Goal: Find specific page/section: Find specific page/section

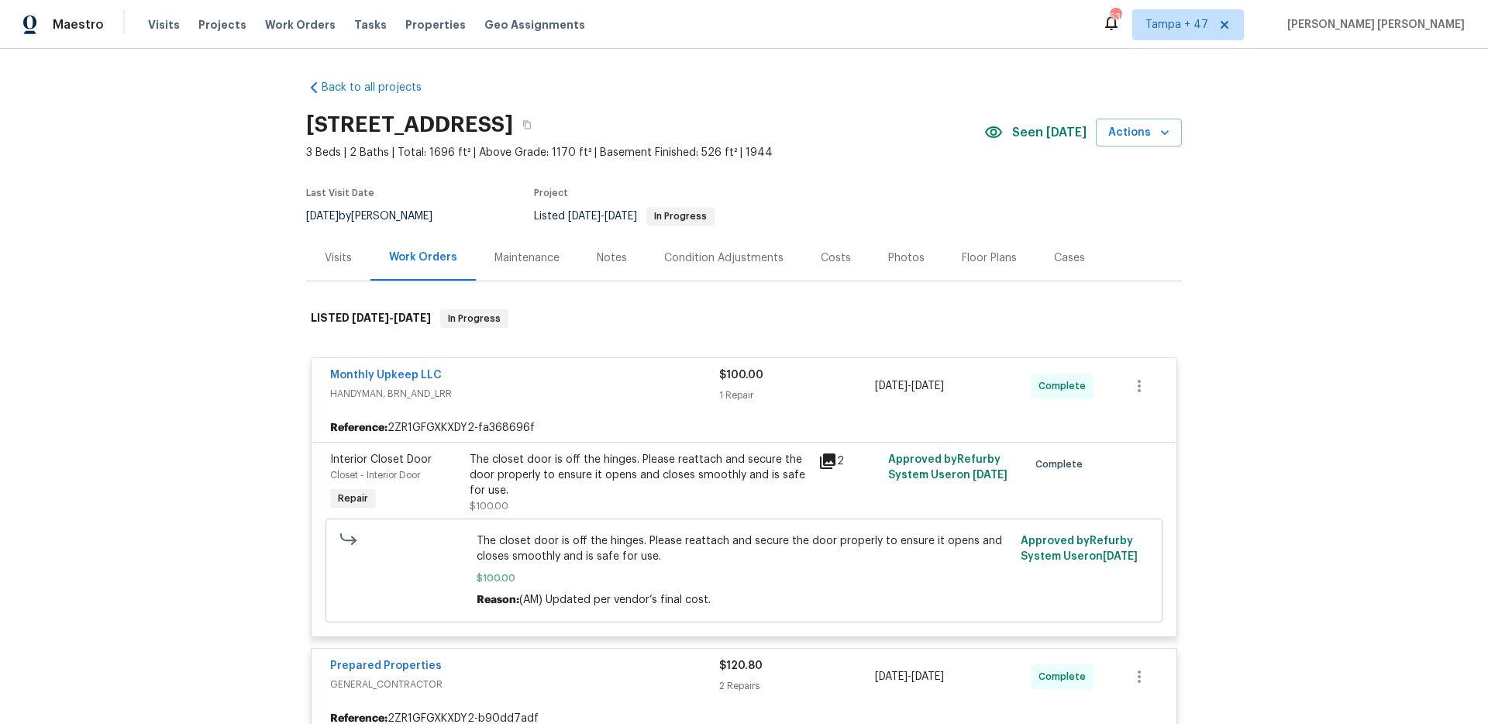
click at [281, 21] on span "Work Orders" at bounding box center [300, 24] width 71 height 15
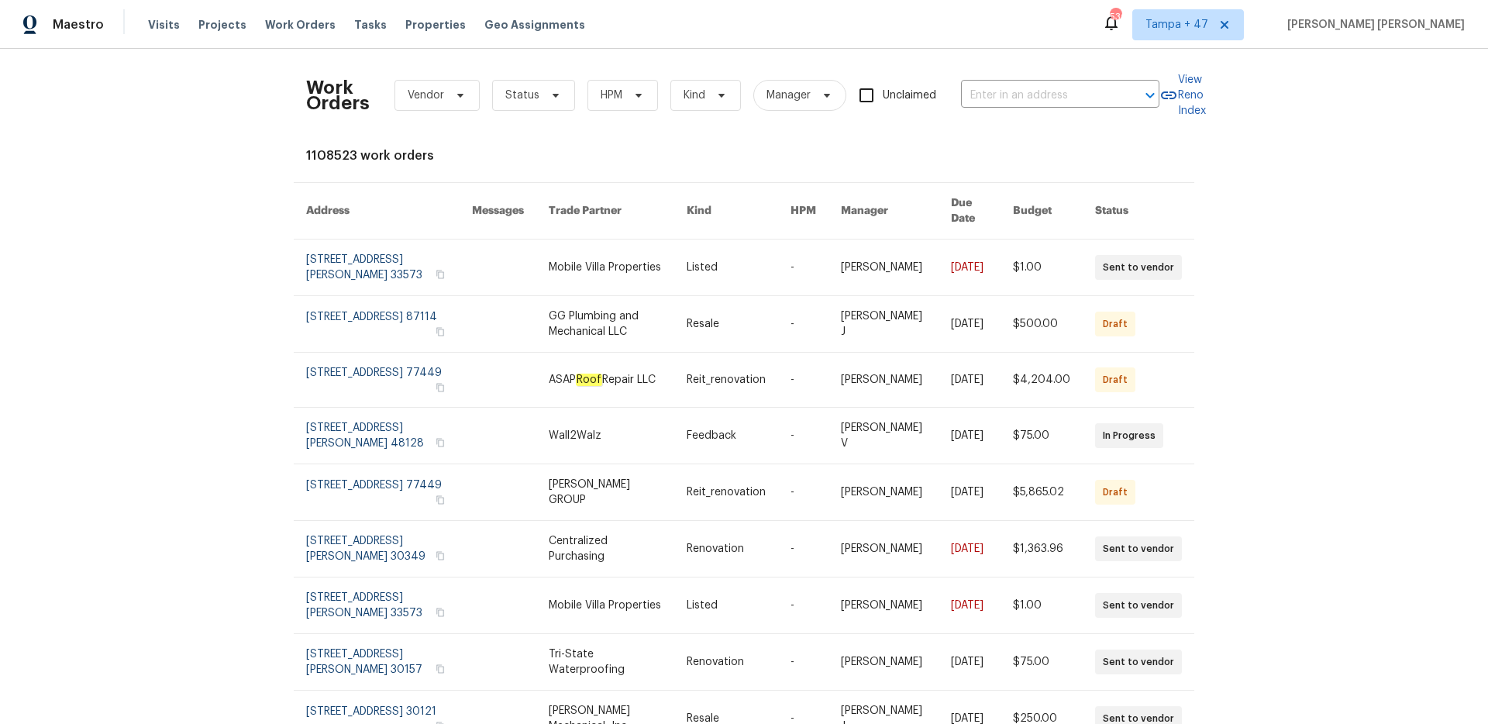
click at [1000, 108] on div "Work Orders Vendor Status HPM Kind Manager Unclaimed ​" at bounding box center [732, 95] width 853 height 68
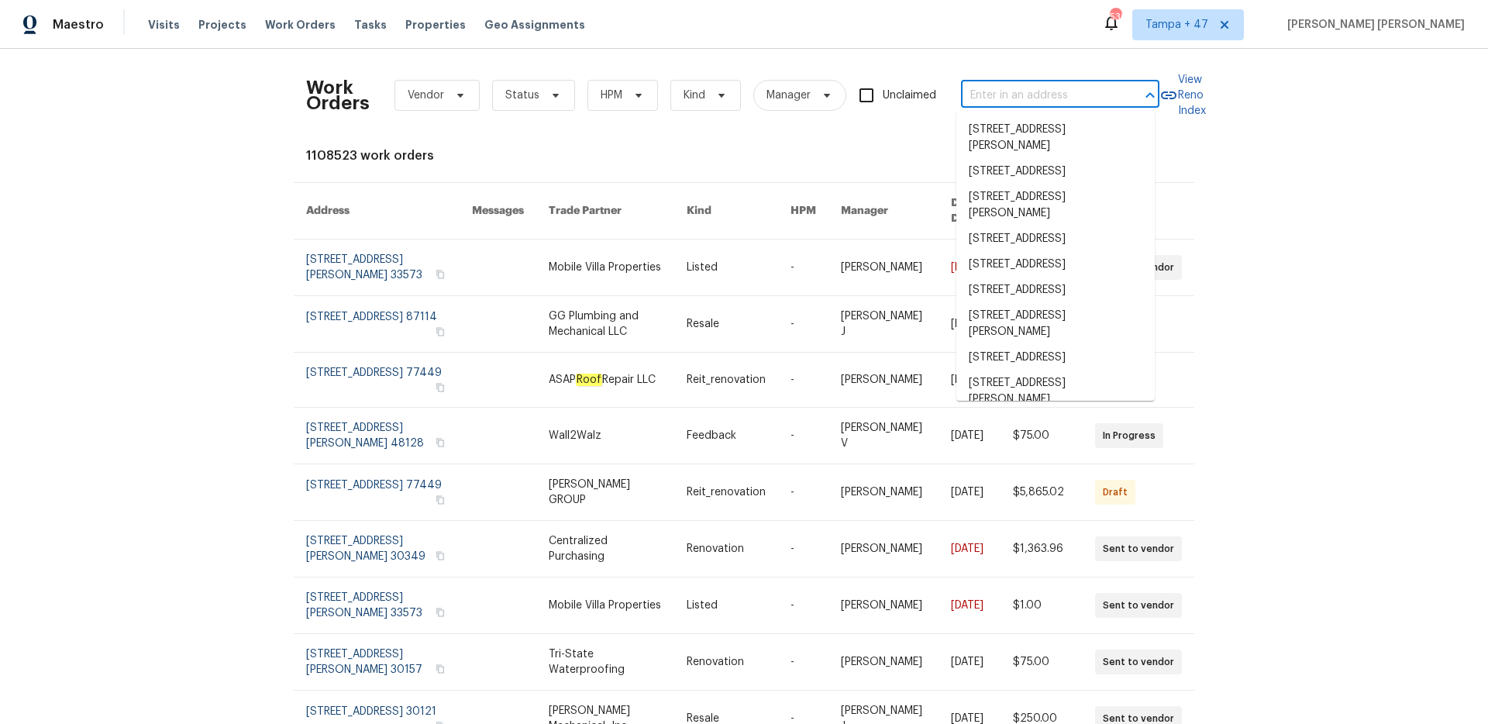
click at [1000, 102] on input "text" at bounding box center [1038, 96] width 155 height 24
paste input "[STREET_ADDRESS][PERSON_NAME]"
type input "[STREET_ADDRESS][PERSON_NAME]"
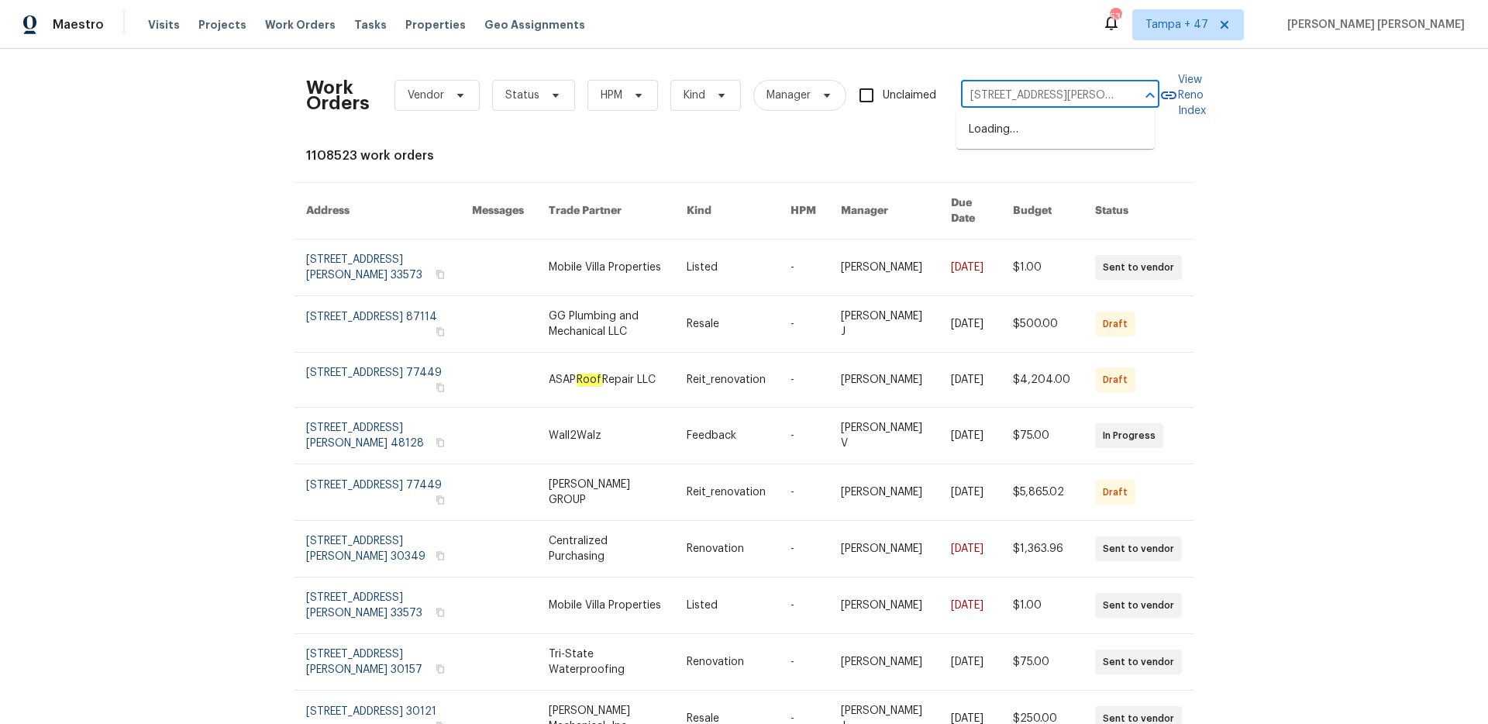
scroll to position [0, 26]
click at [1011, 119] on li "[STREET_ADDRESS][PERSON_NAME]" at bounding box center [1055, 138] width 198 height 42
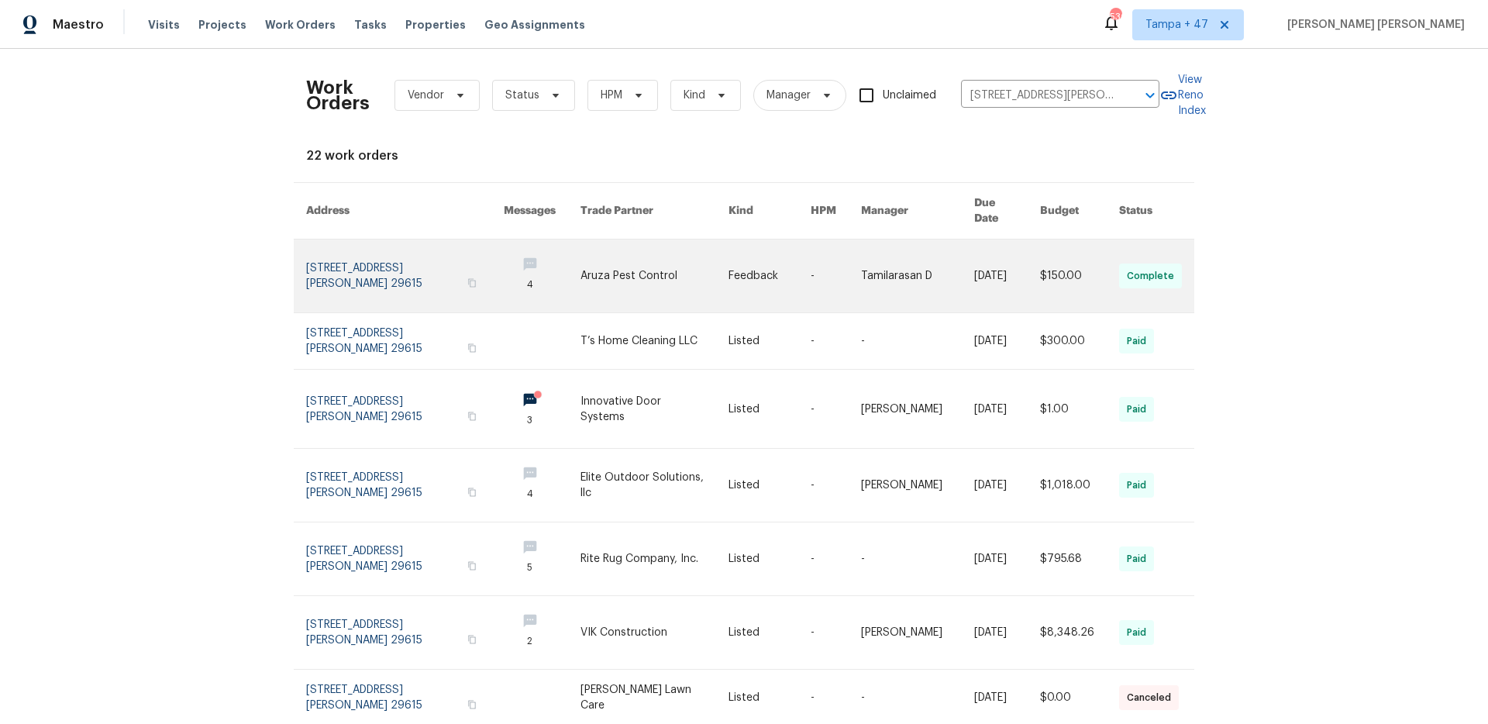
click at [1000, 261] on link at bounding box center [1007, 275] width 66 height 73
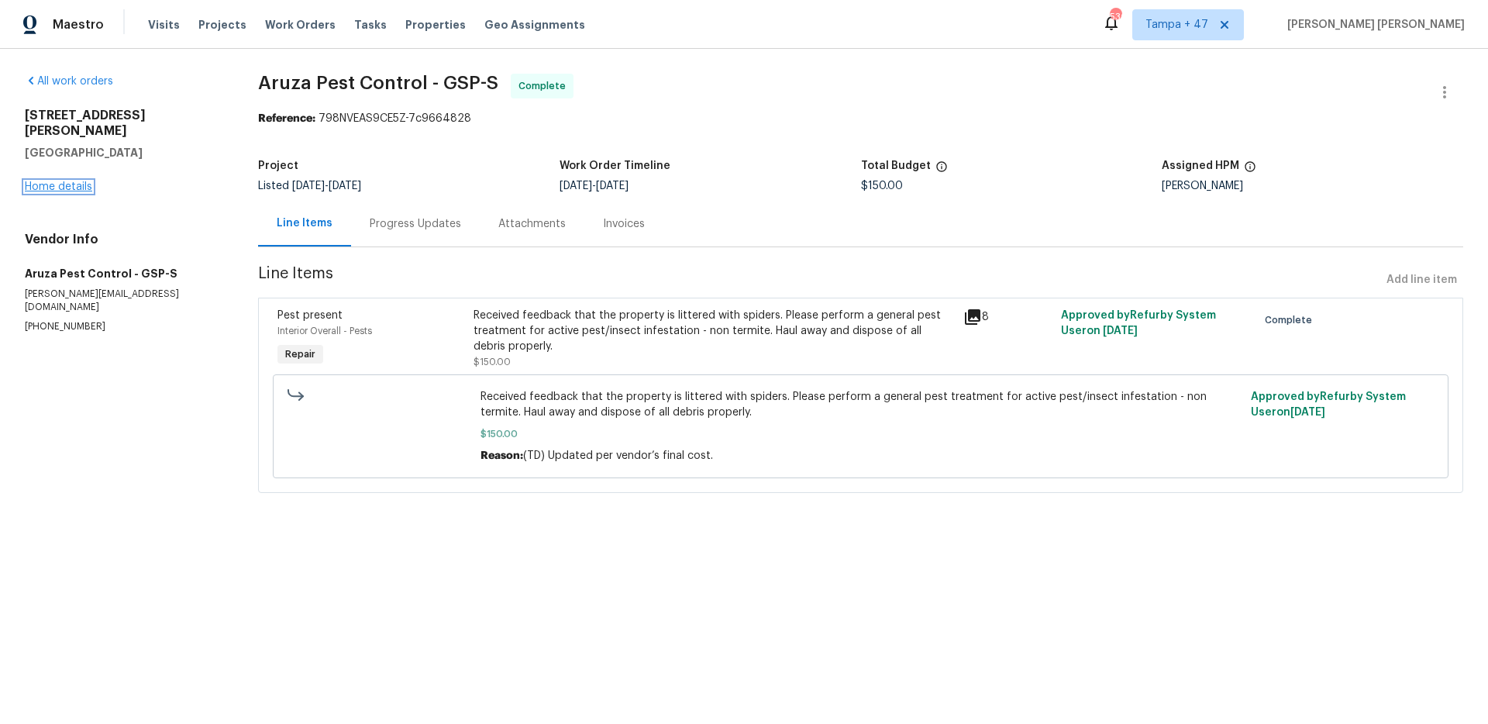
click at [59, 181] on link "Home details" at bounding box center [58, 186] width 67 height 11
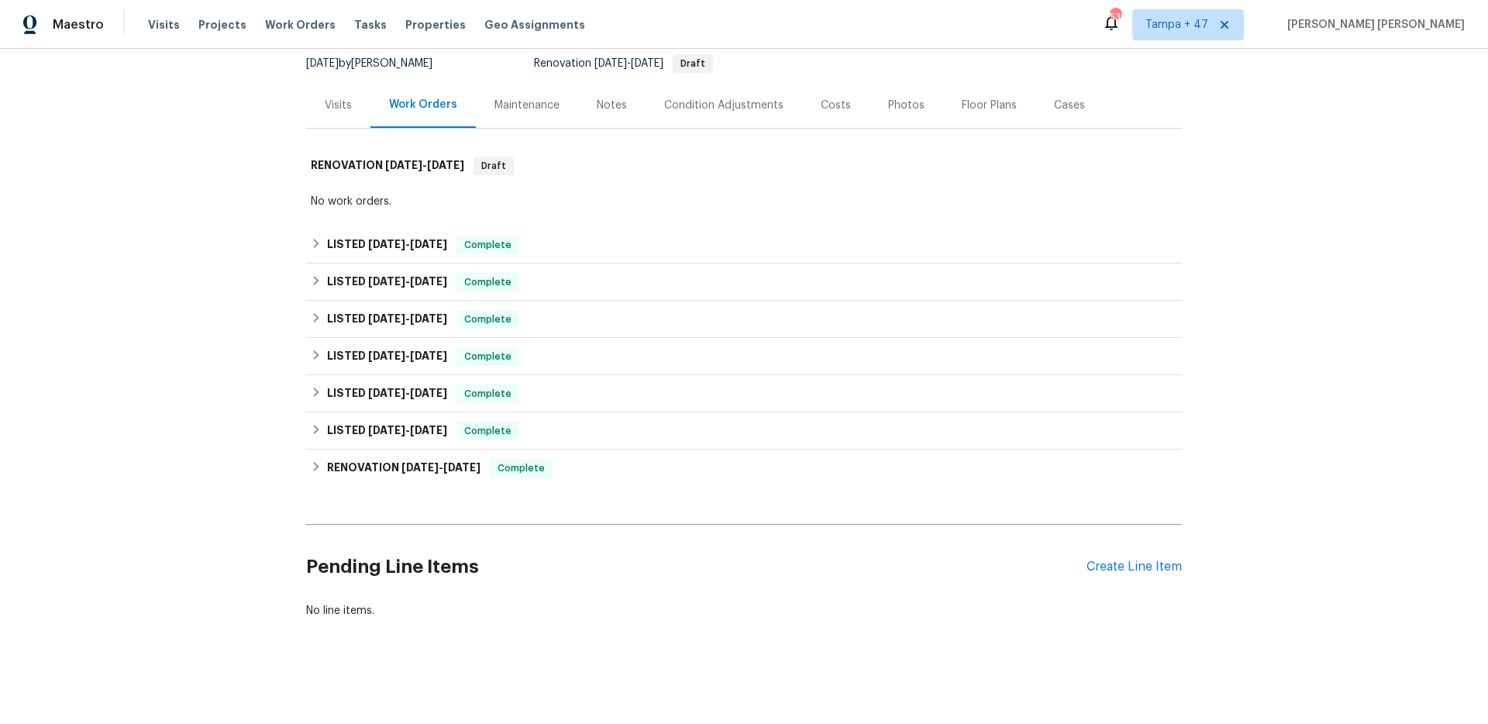
scroll to position [164, 0]
click at [452, 237] on div "LISTED [DATE] - [DATE] Complete" at bounding box center [744, 245] width 866 height 19
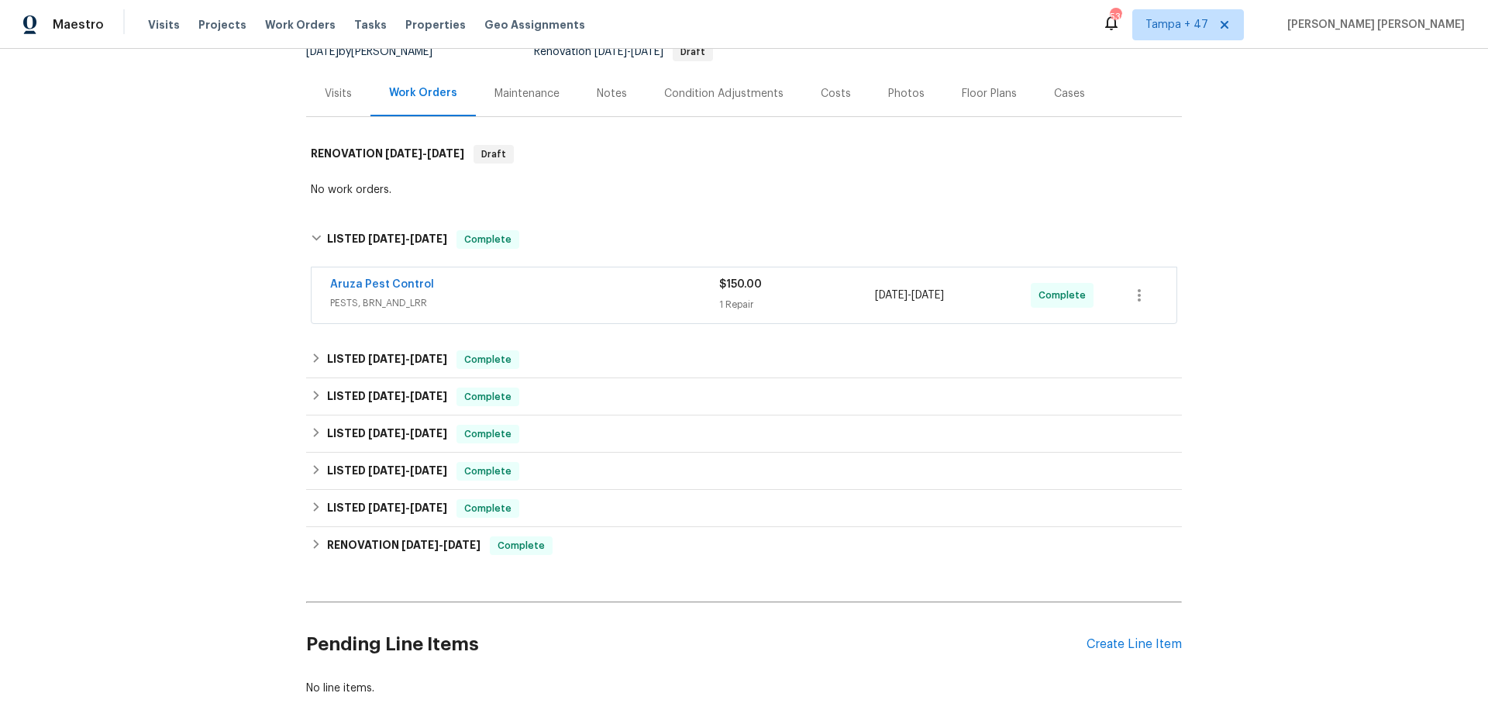
click at [628, 305] on span "PESTS, BRN_AND_LRR" at bounding box center [524, 302] width 389 height 15
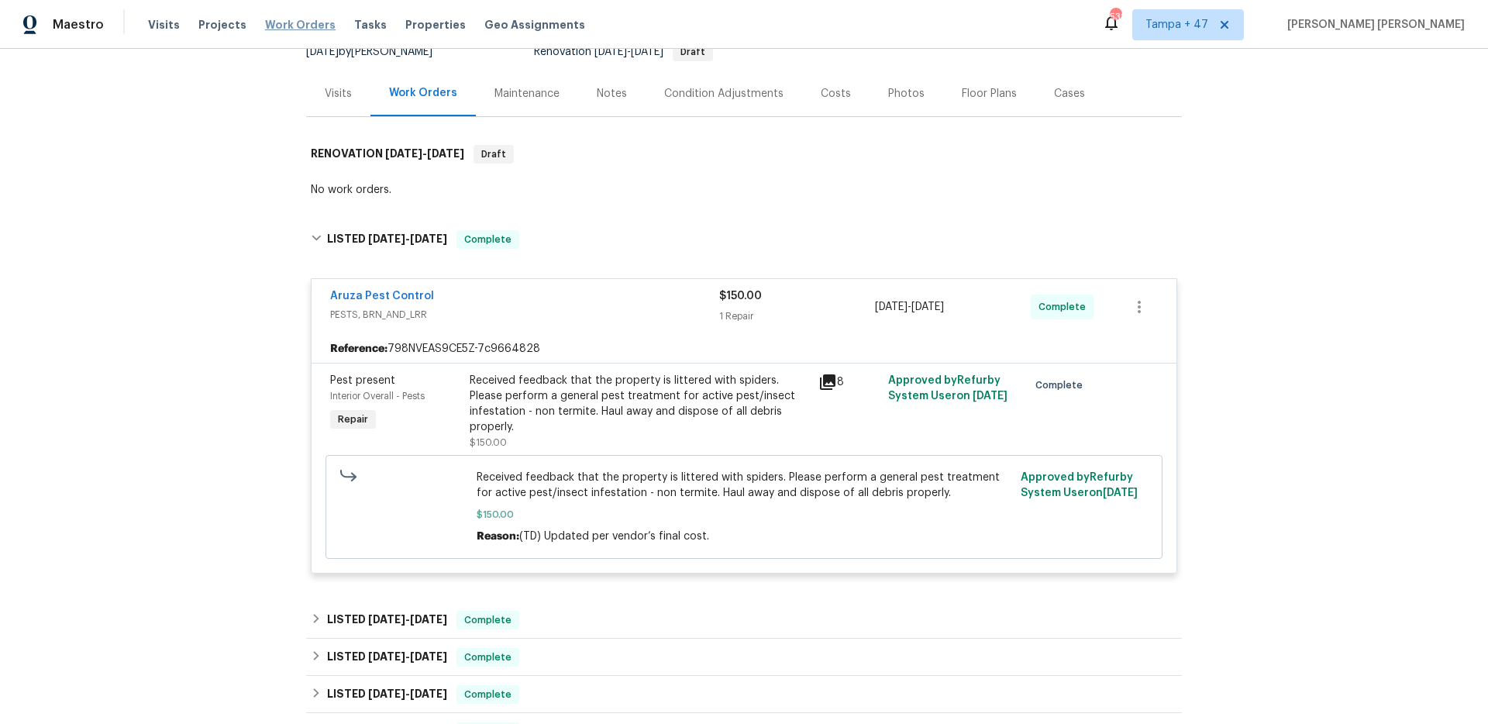
click at [299, 30] on span "Work Orders" at bounding box center [300, 24] width 71 height 15
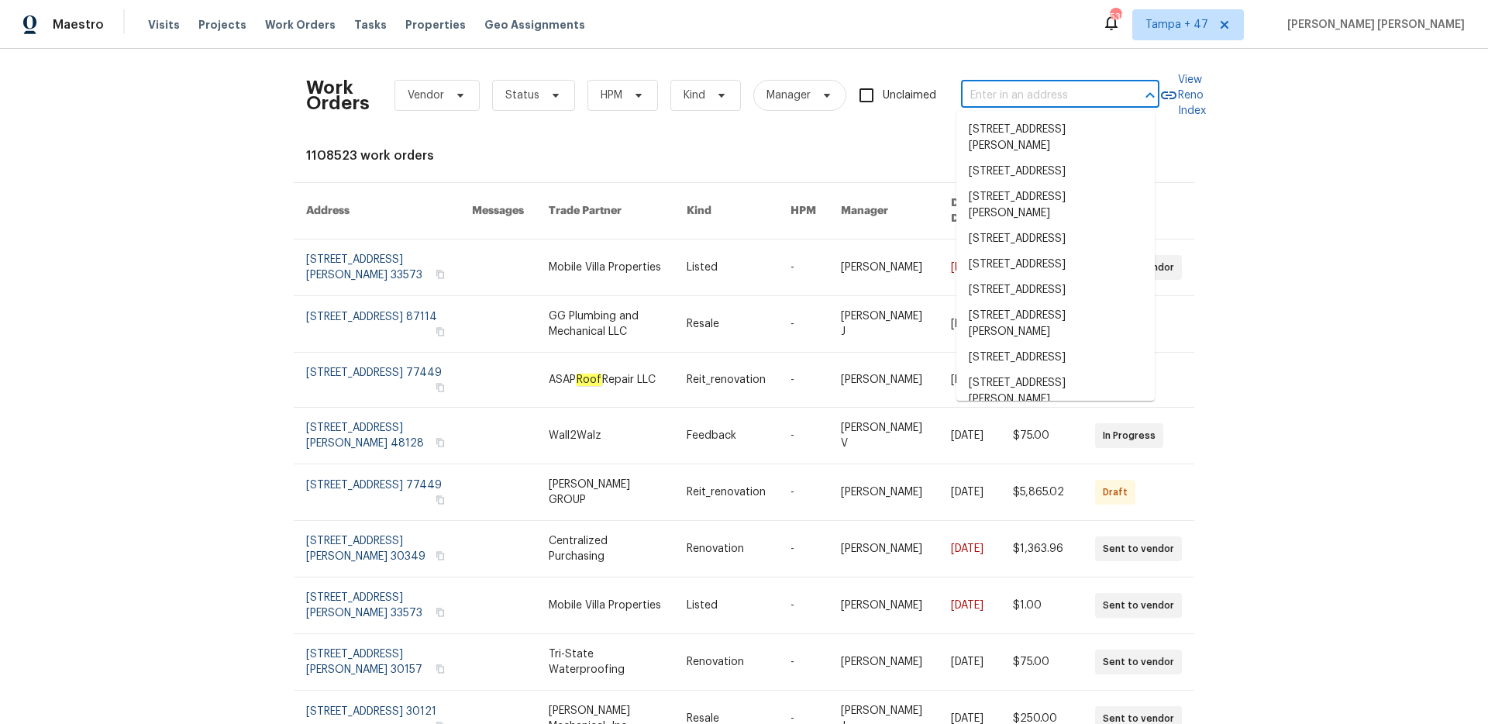
click at [971, 99] on input "text" at bounding box center [1038, 96] width 155 height 24
paste input "[STREET_ADDRESS][PERSON_NAME]"
type input "[STREET_ADDRESS][PERSON_NAME]"
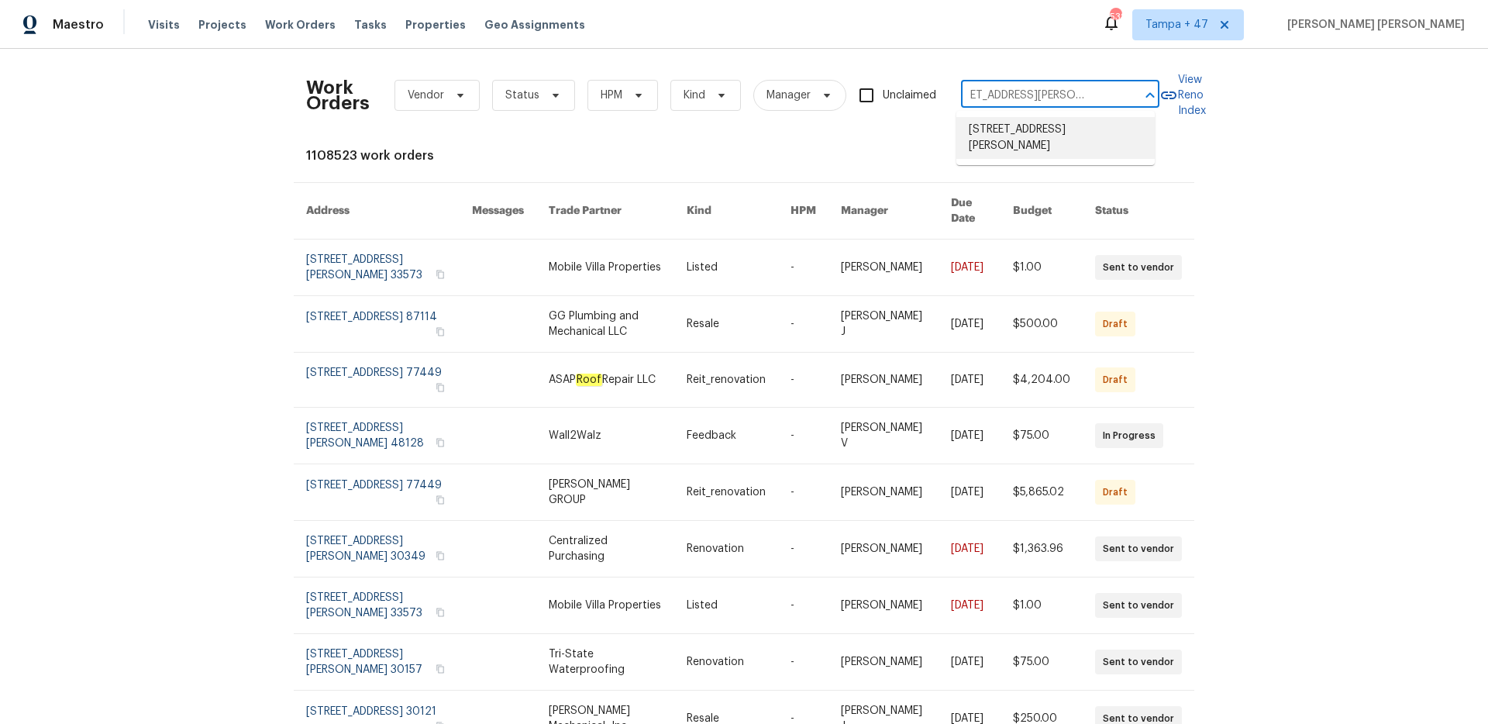
click at [985, 129] on li "[STREET_ADDRESS][PERSON_NAME]" at bounding box center [1055, 138] width 198 height 42
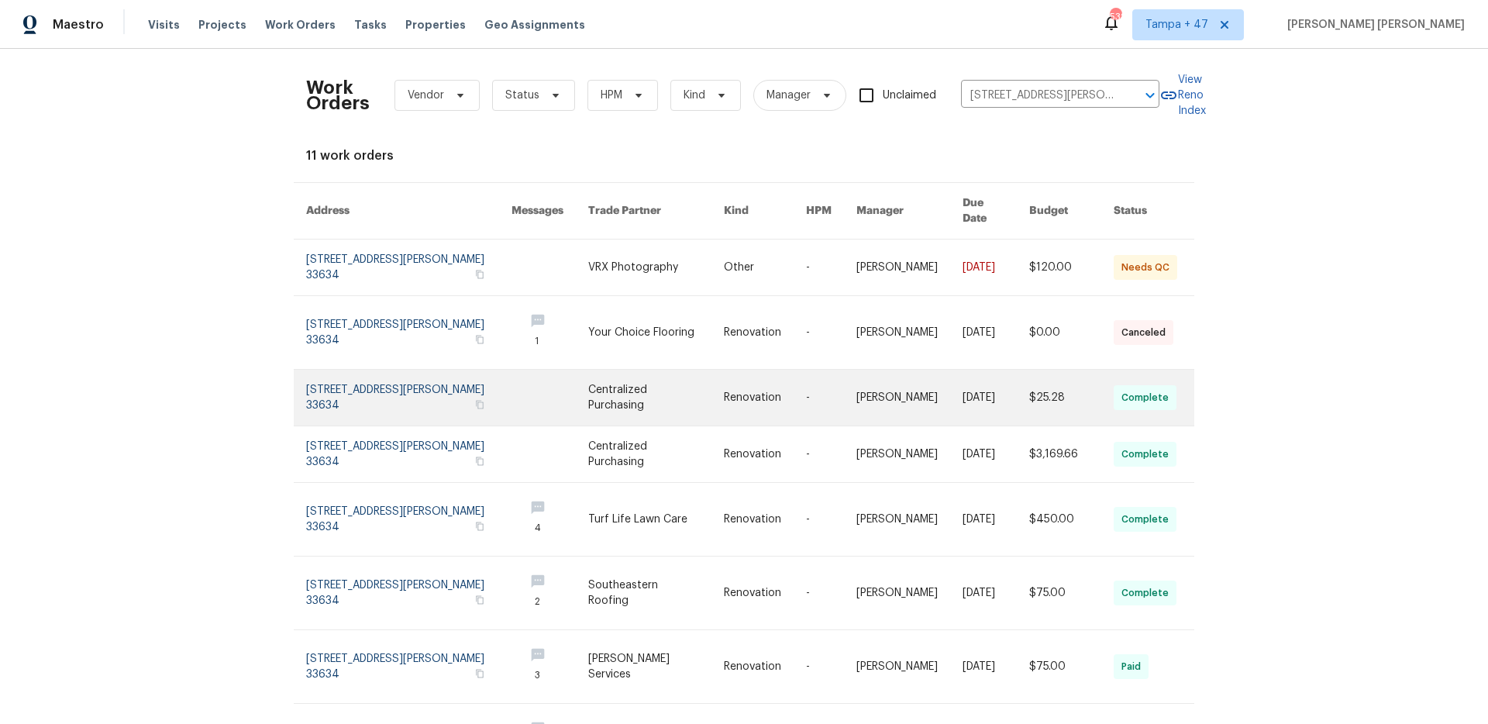
click at [872, 372] on link at bounding box center [909, 398] width 106 height 56
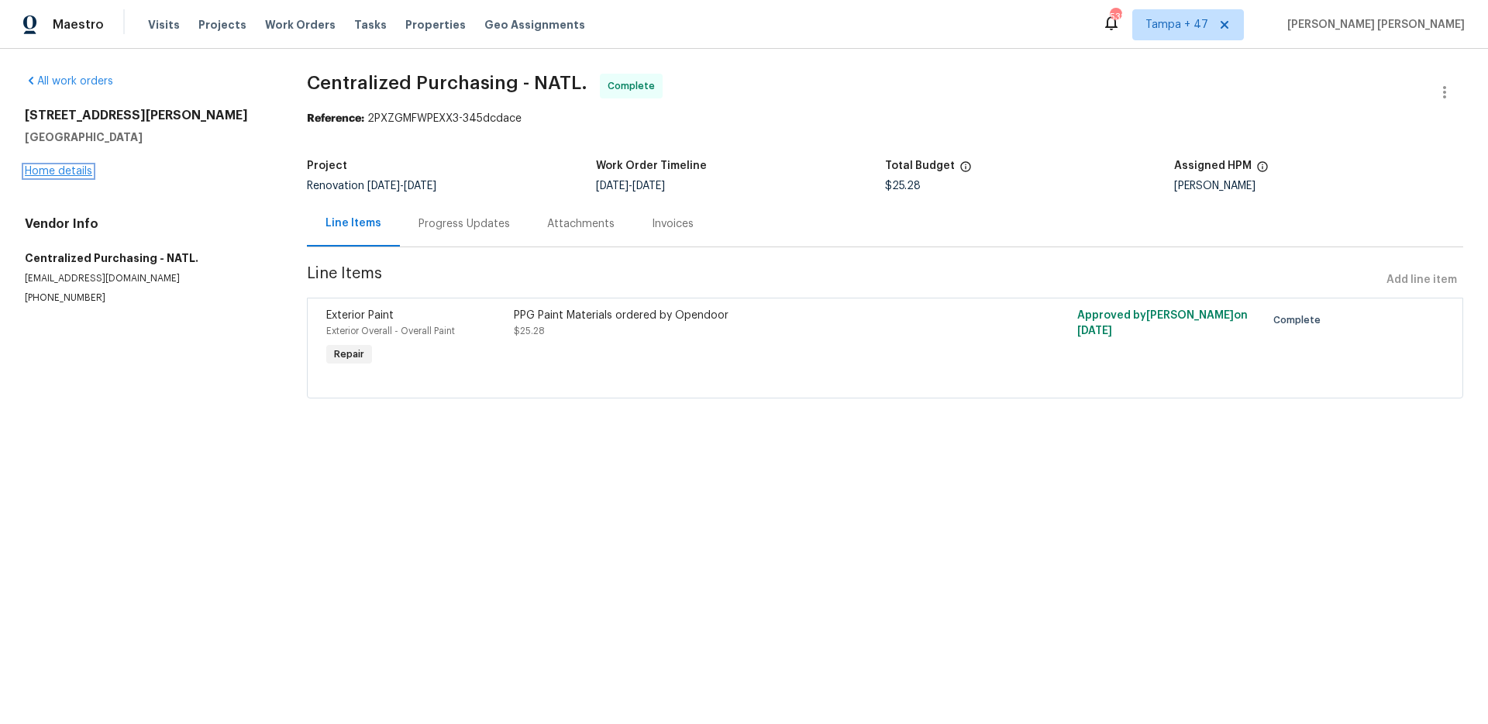
click at [81, 173] on link "Home details" at bounding box center [58, 171] width 67 height 11
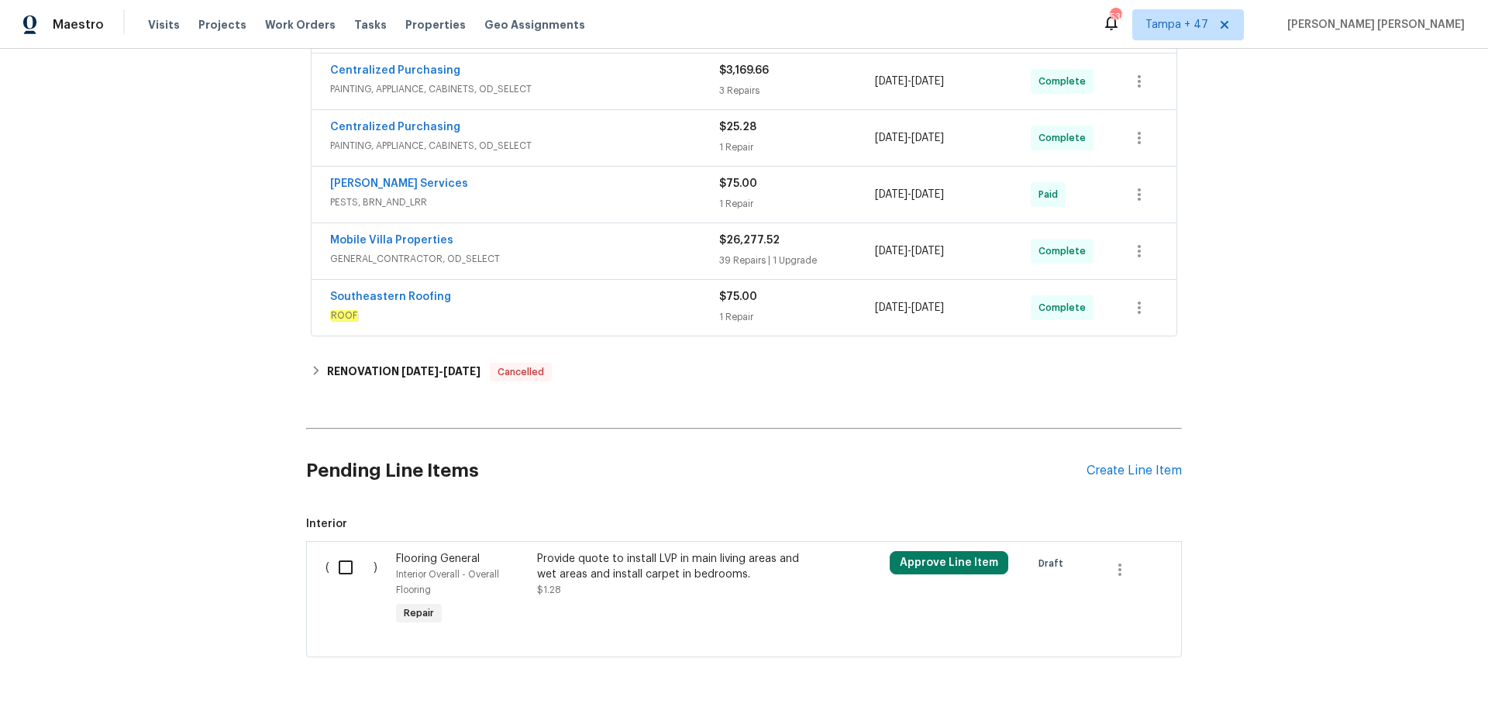
scroll to position [583, 0]
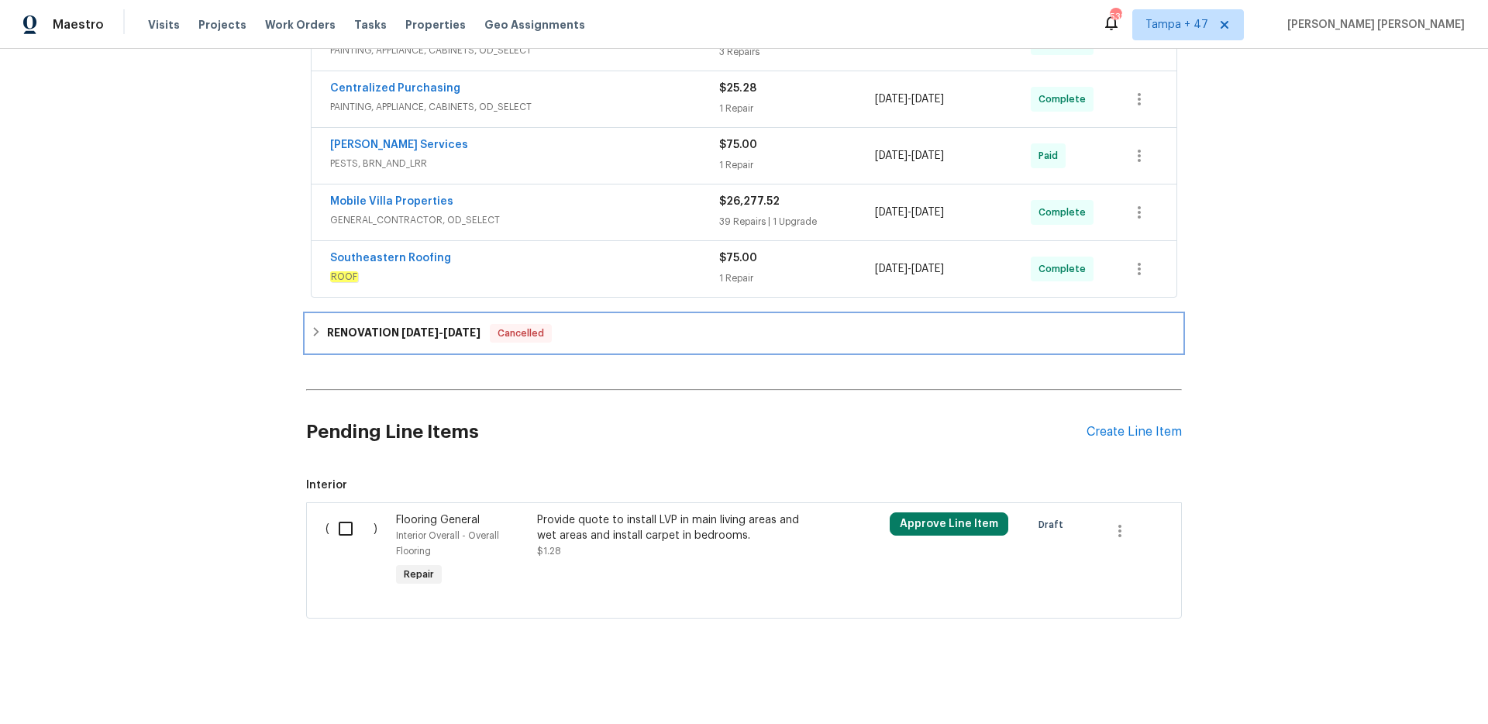
click at [428, 327] on span "[DATE]" at bounding box center [419, 332] width 37 height 11
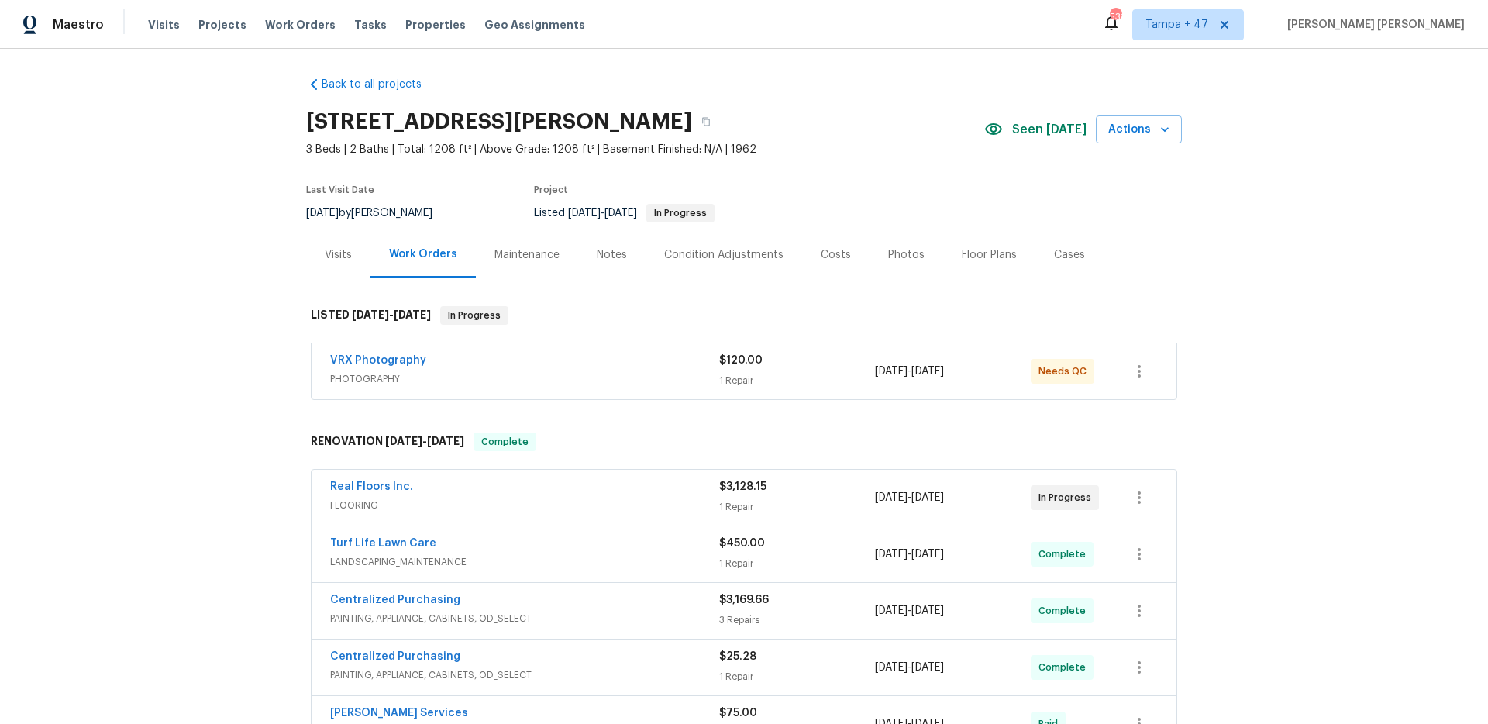
scroll to position [0, 0]
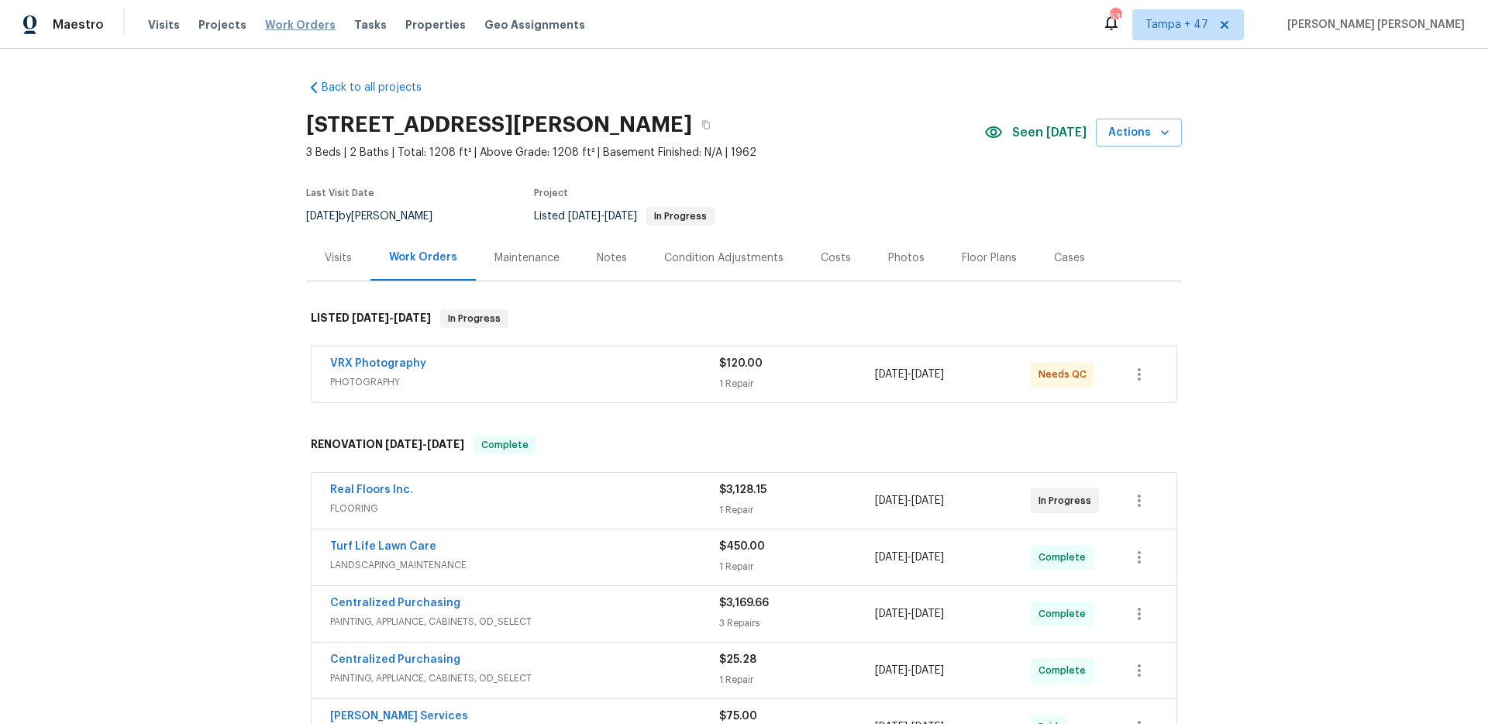
click at [292, 21] on span "Work Orders" at bounding box center [300, 24] width 71 height 15
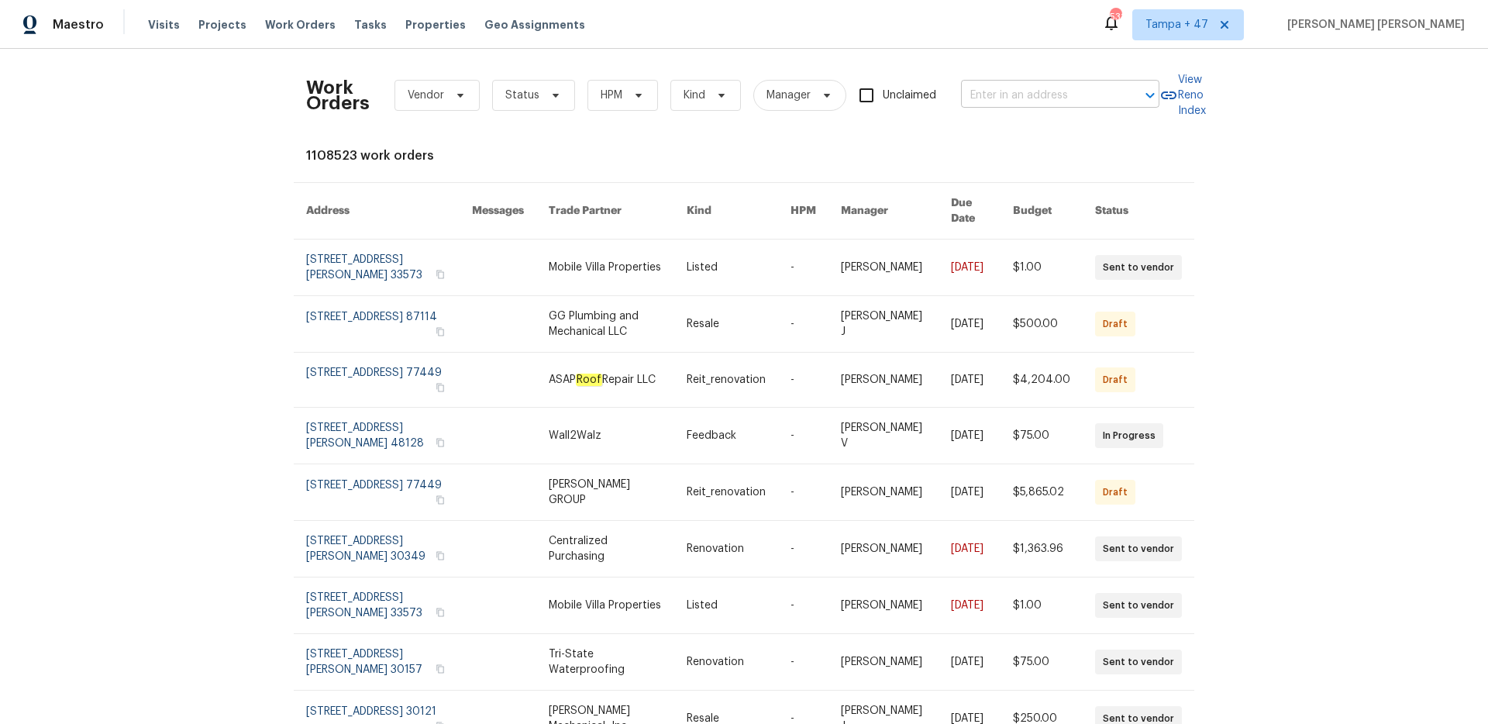
click at [1034, 99] on input "text" at bounding box center [1038, 96] width 155 height 24
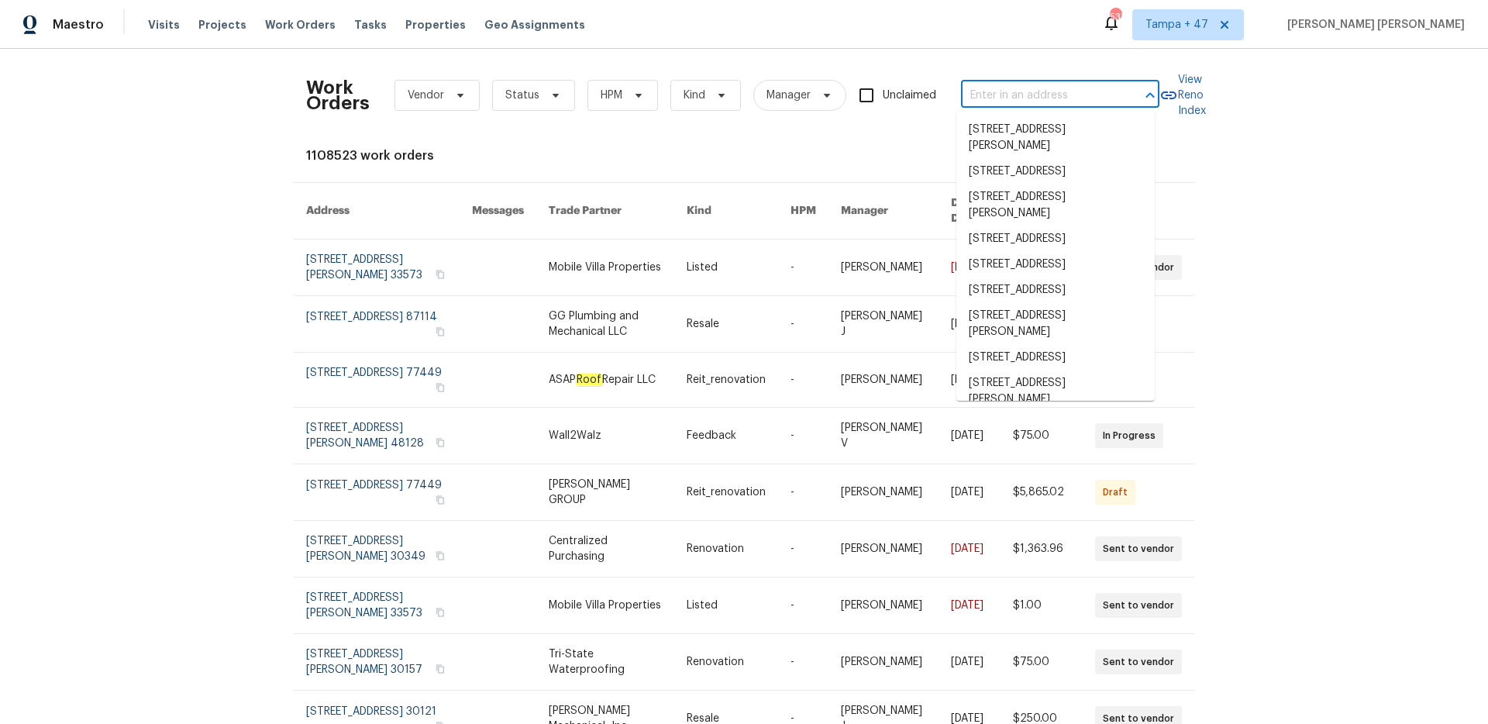
paste input "[STREET_ADDRESS][PERSON_NAME]"
type input "[STREET_ADDRESS][PERSON_NAME]"
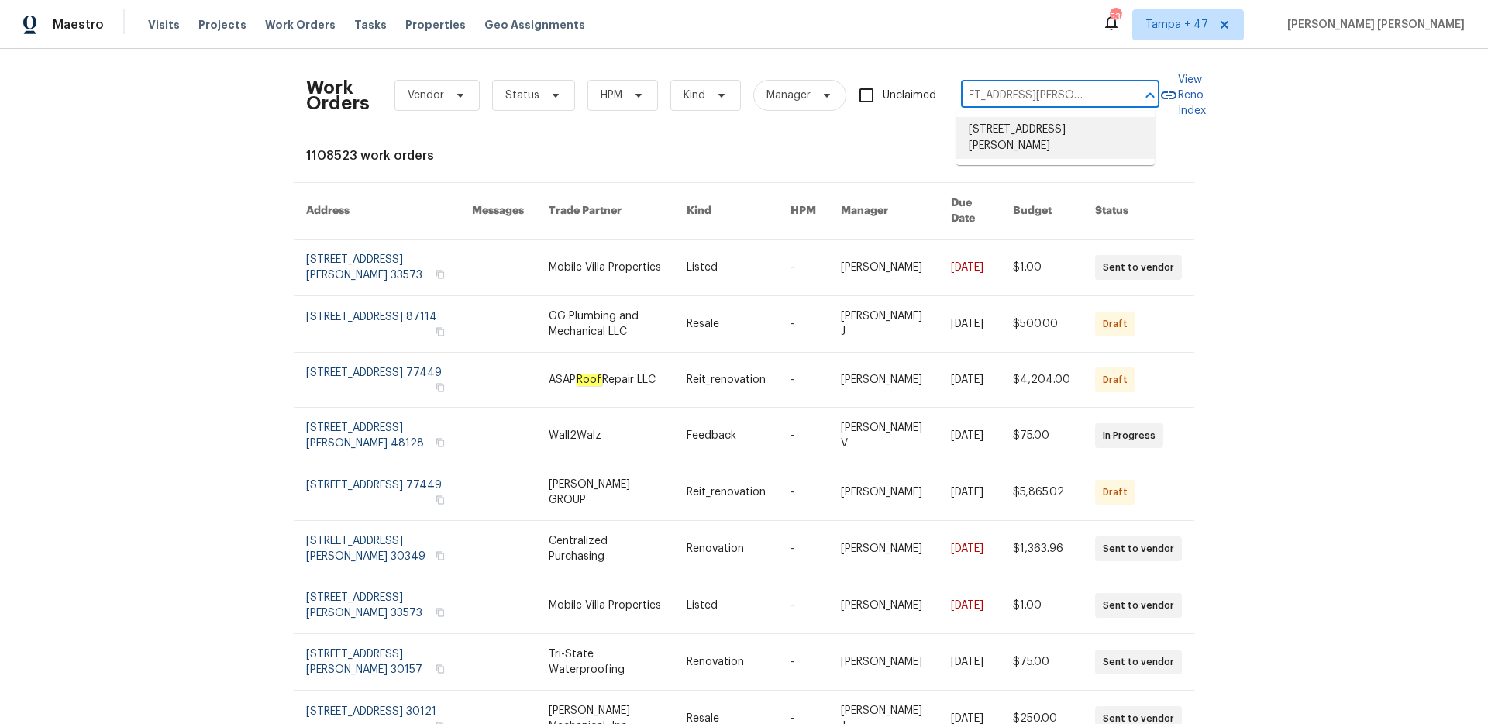
click at [1009, 142] on li "[STREET_ADDRESS][PERSON_NAME]" at bounding box center [1055, 138] width 198 height 42
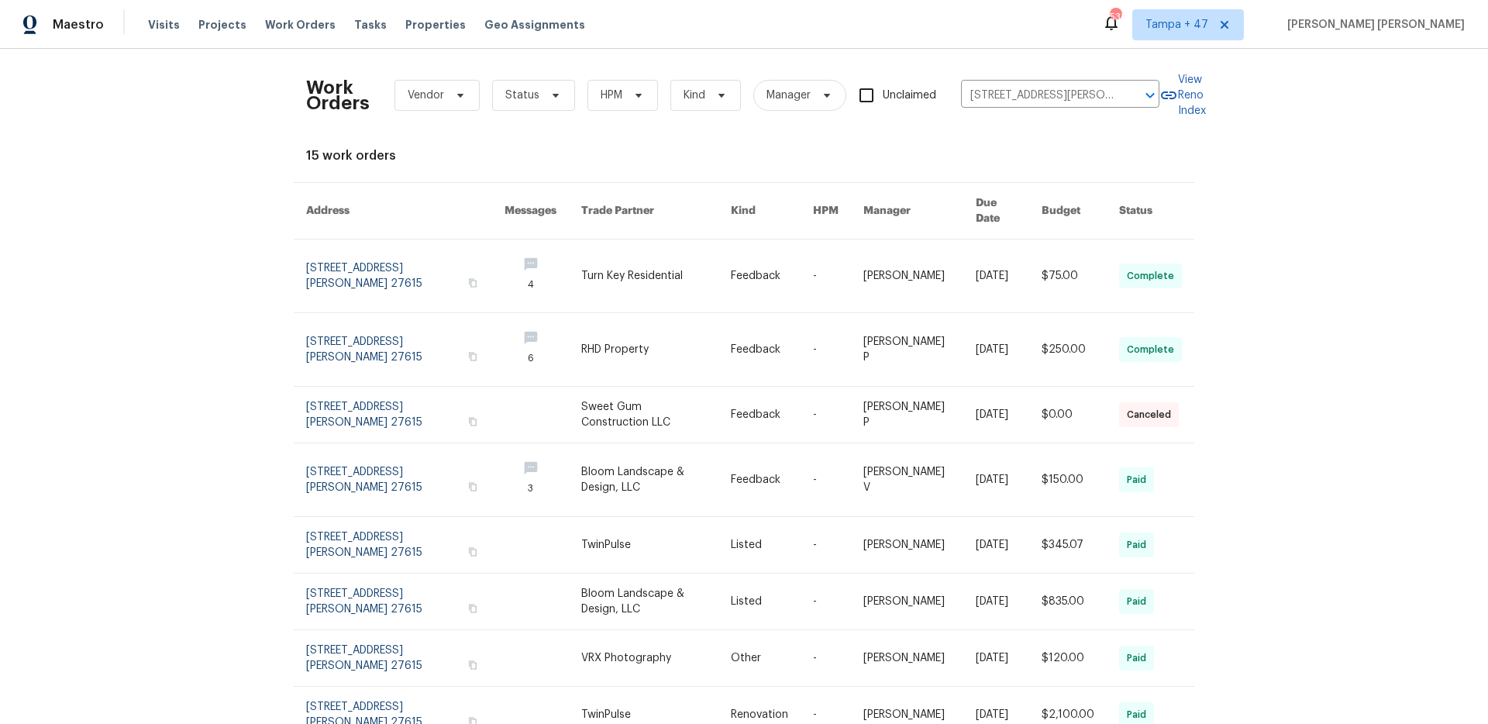
click at [932, 246] on link at bounding box center [919, 275] width 112 height 73
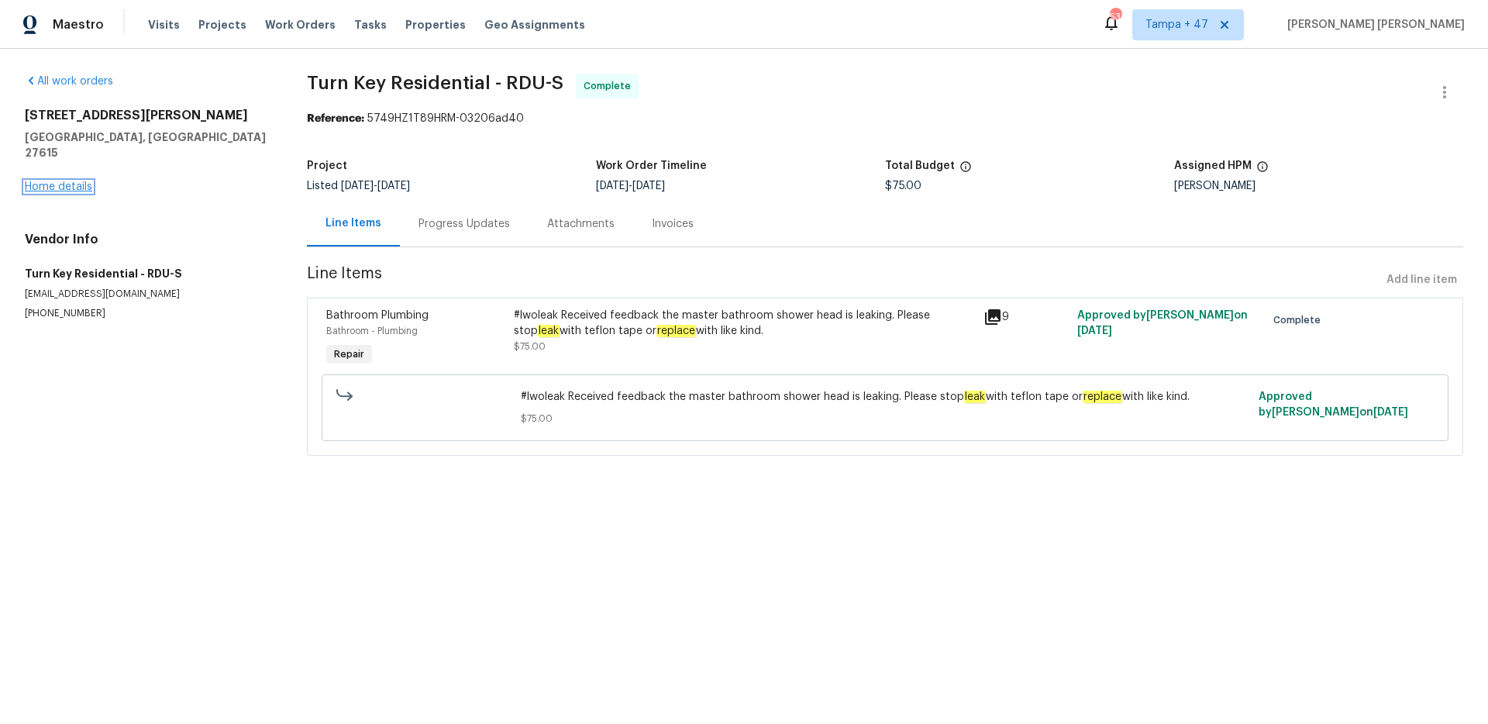
click at [74, 181] on link "Home details" at bounding box center [58, 186] width 67 height 11
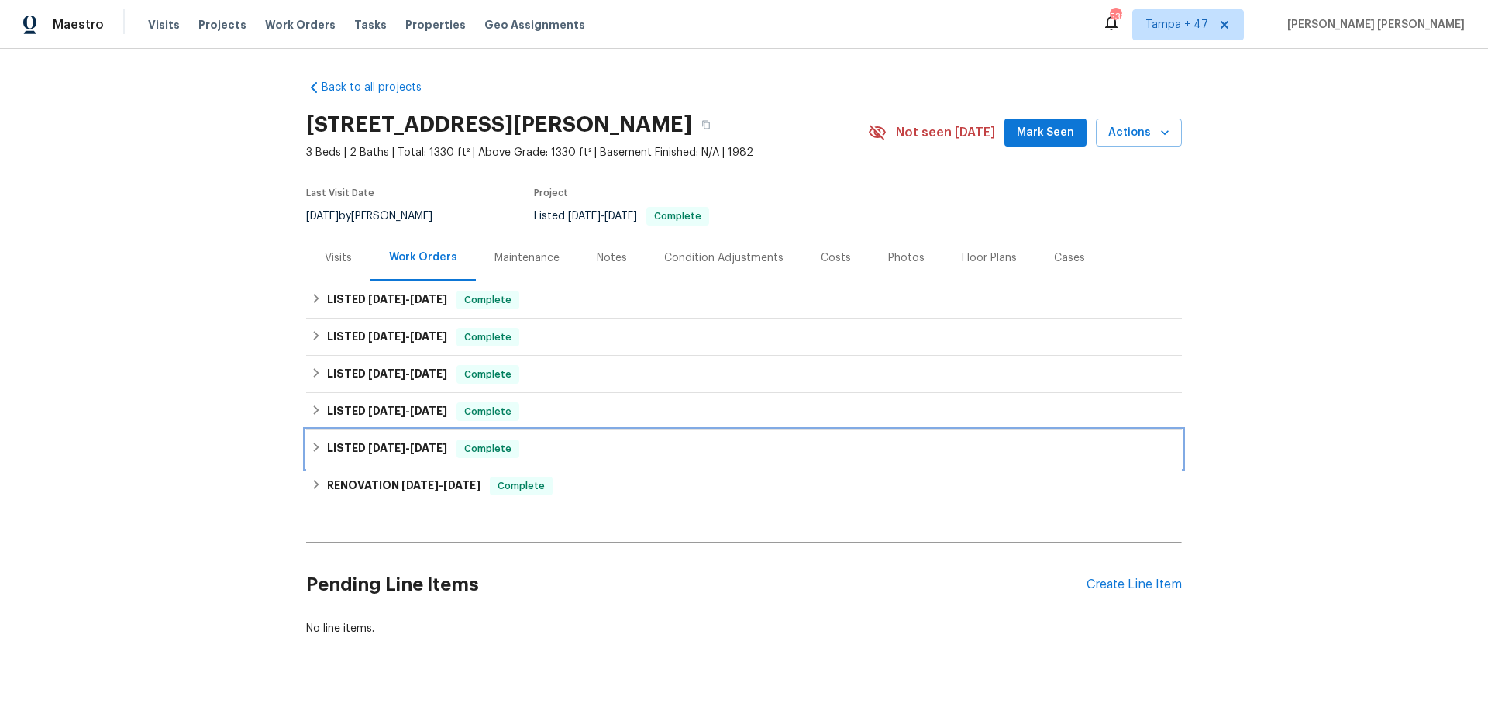
click at [405, 439] on h6 "LISTED [DATE] - [DATE]" at bounding box center [387, 448] width 120 height 19
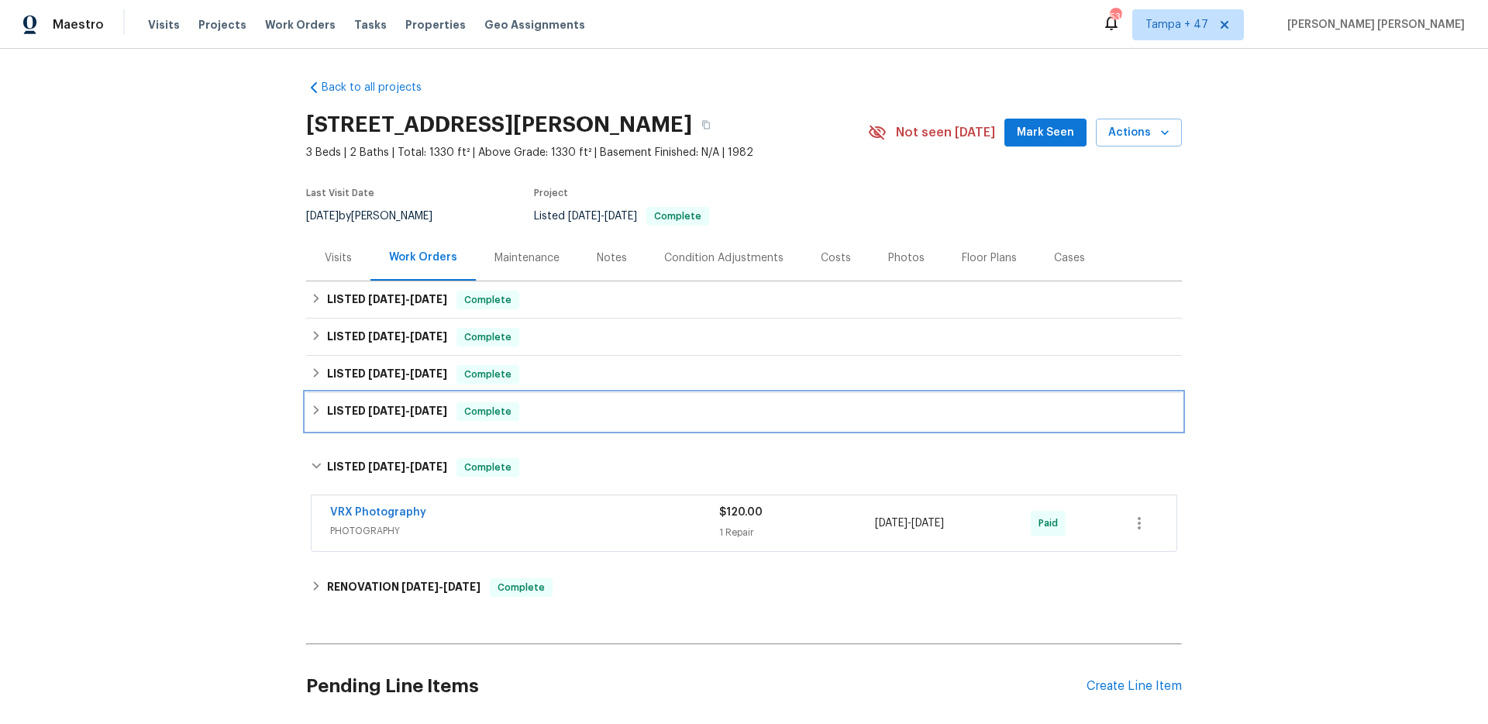
click at [417, 413] on span "[DATE]" at bounding box center [428, 410] width 37 height 11
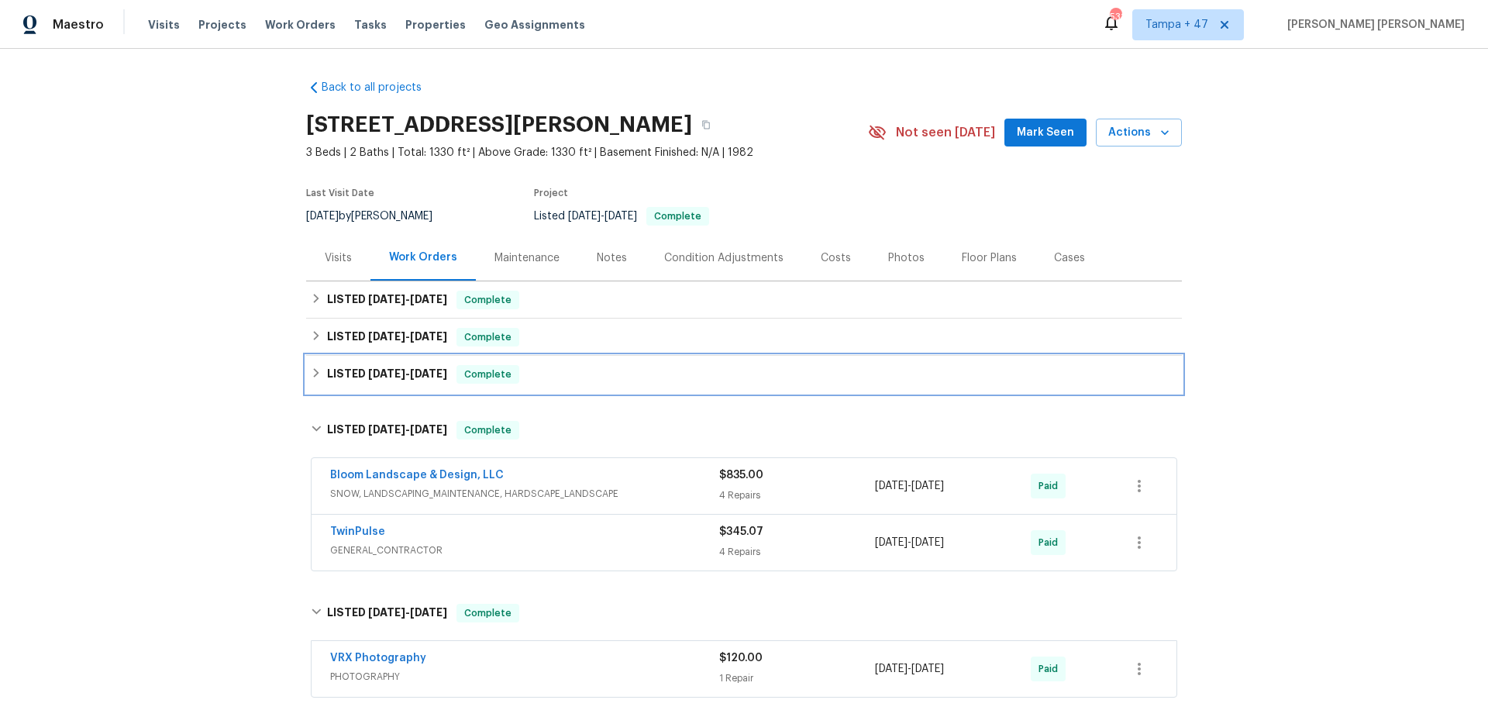
click at [430, 375] on span "[DATE]" at bounding box center [428, 373] width 37 height 11
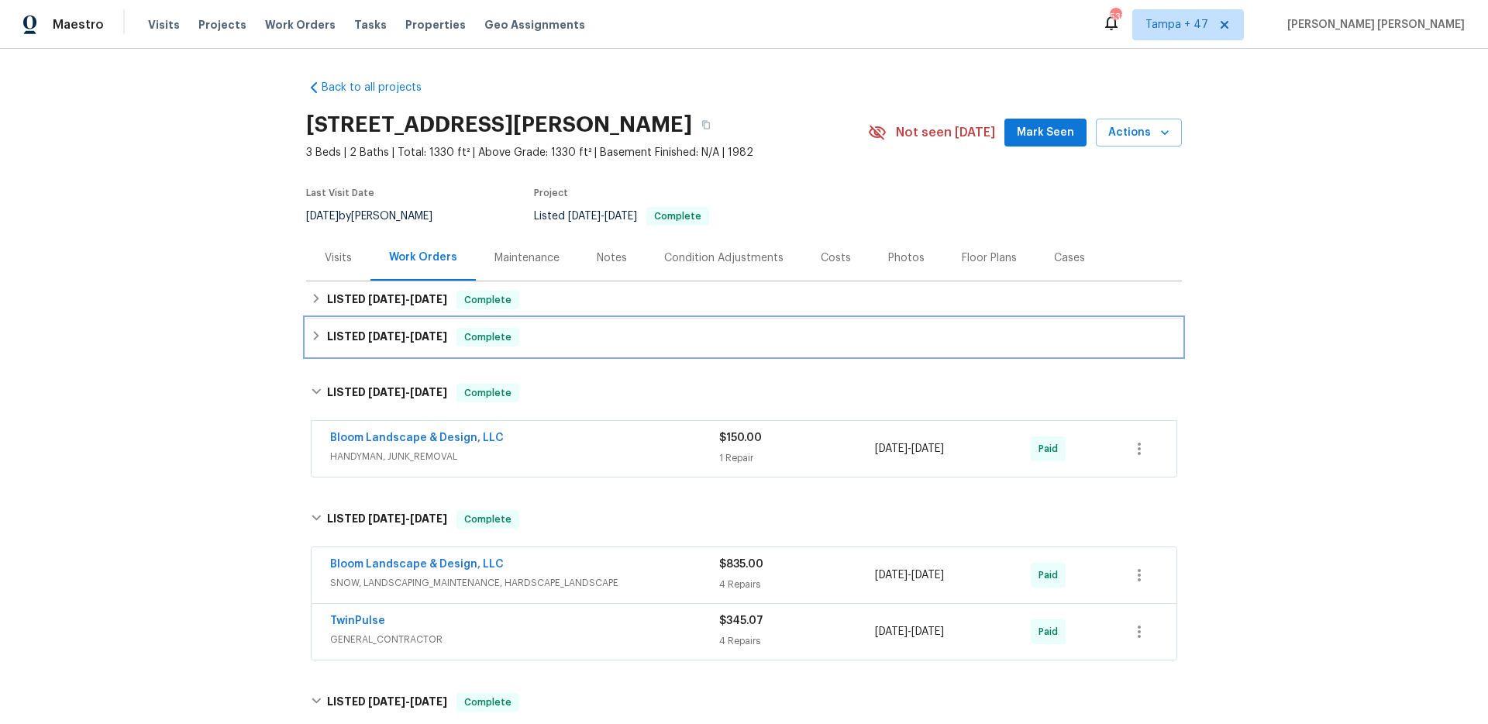
click at [439, 339] on span "[DATE]" at bounding box center [428, 336] width 37 height 11
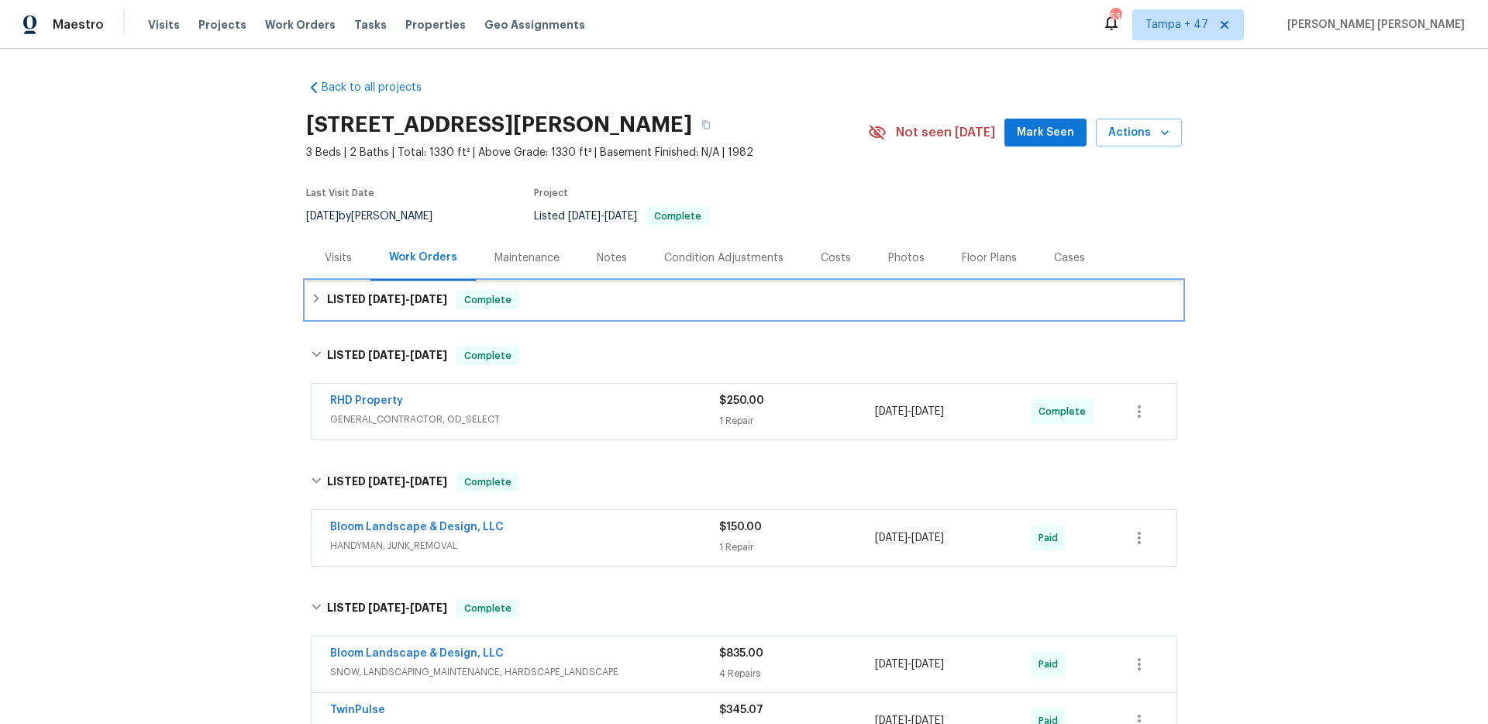
click at [454, 301] on div "LISTED [DATE] - [DATE] Complete" at bounding box center [744, 300] width 866 height 19
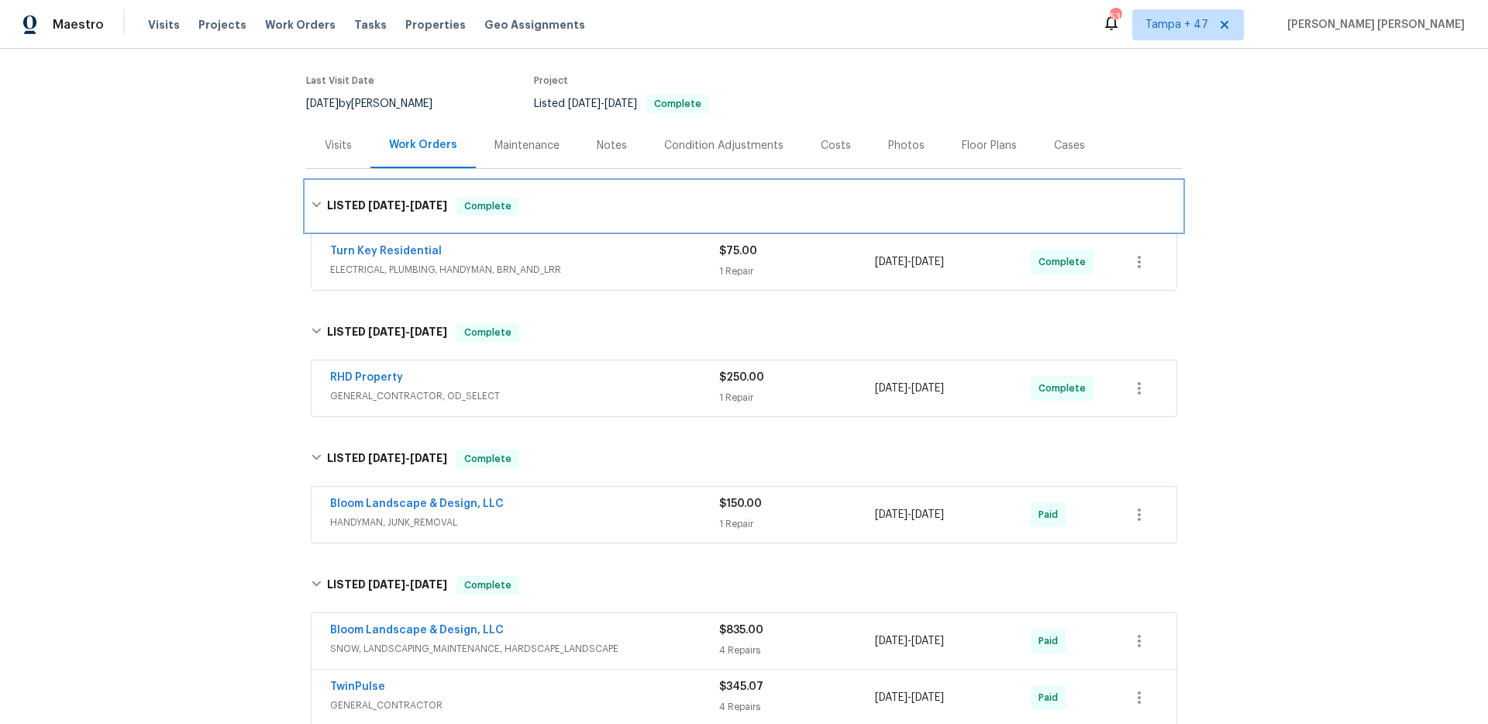
scroll to position [544, 0]
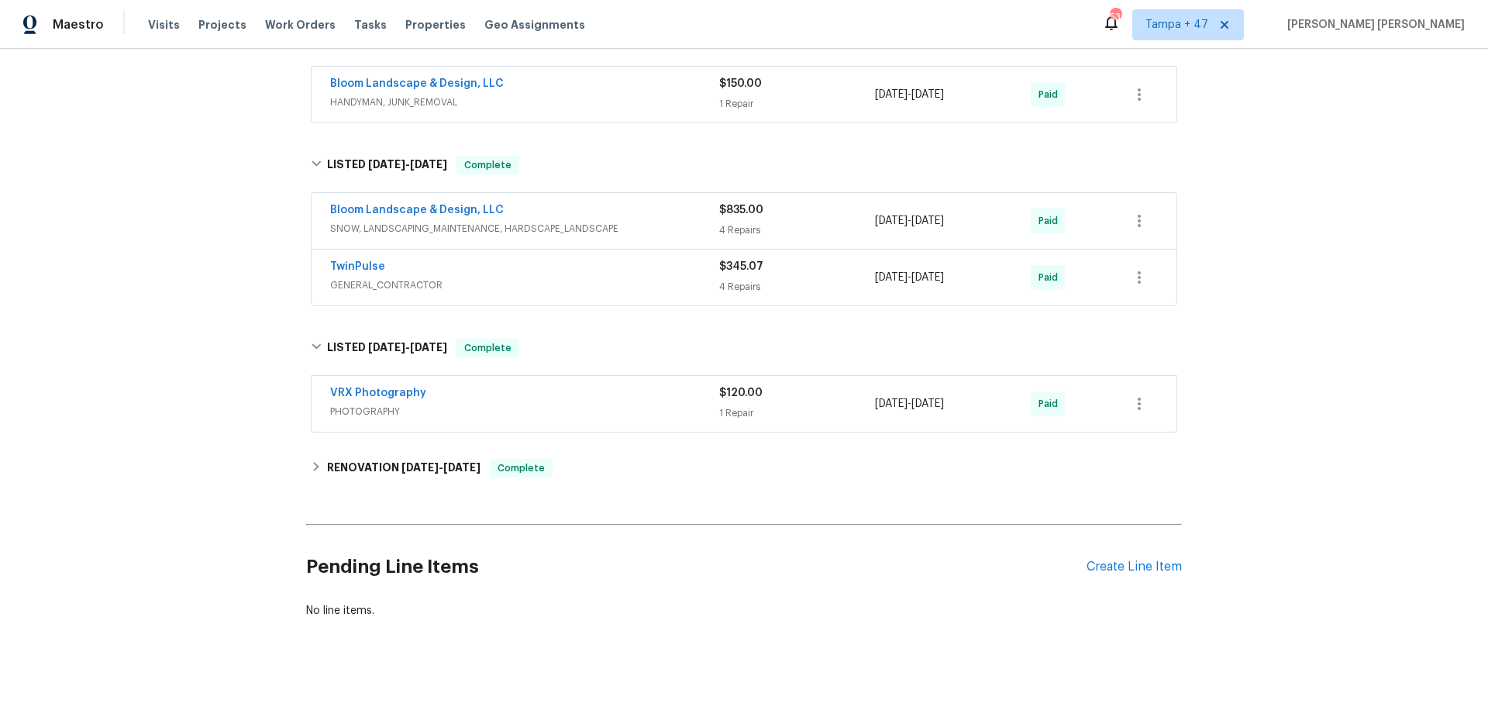
click at [634, 277] on span "GENERAL_CONTRACTOR" at bounding box center [524, 284] width 389 height 15
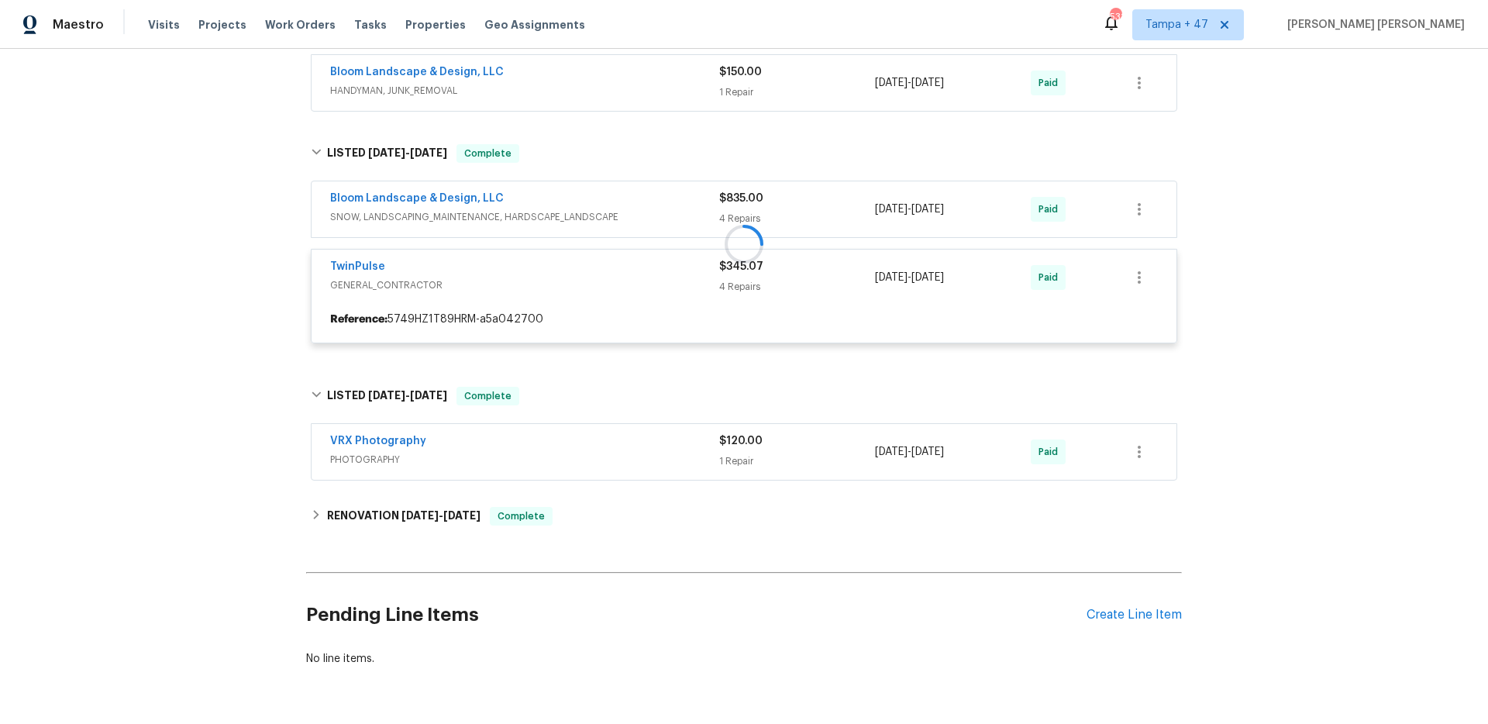
click at [653, 219] on div at bounding box center [744, 244] width 876 height 230
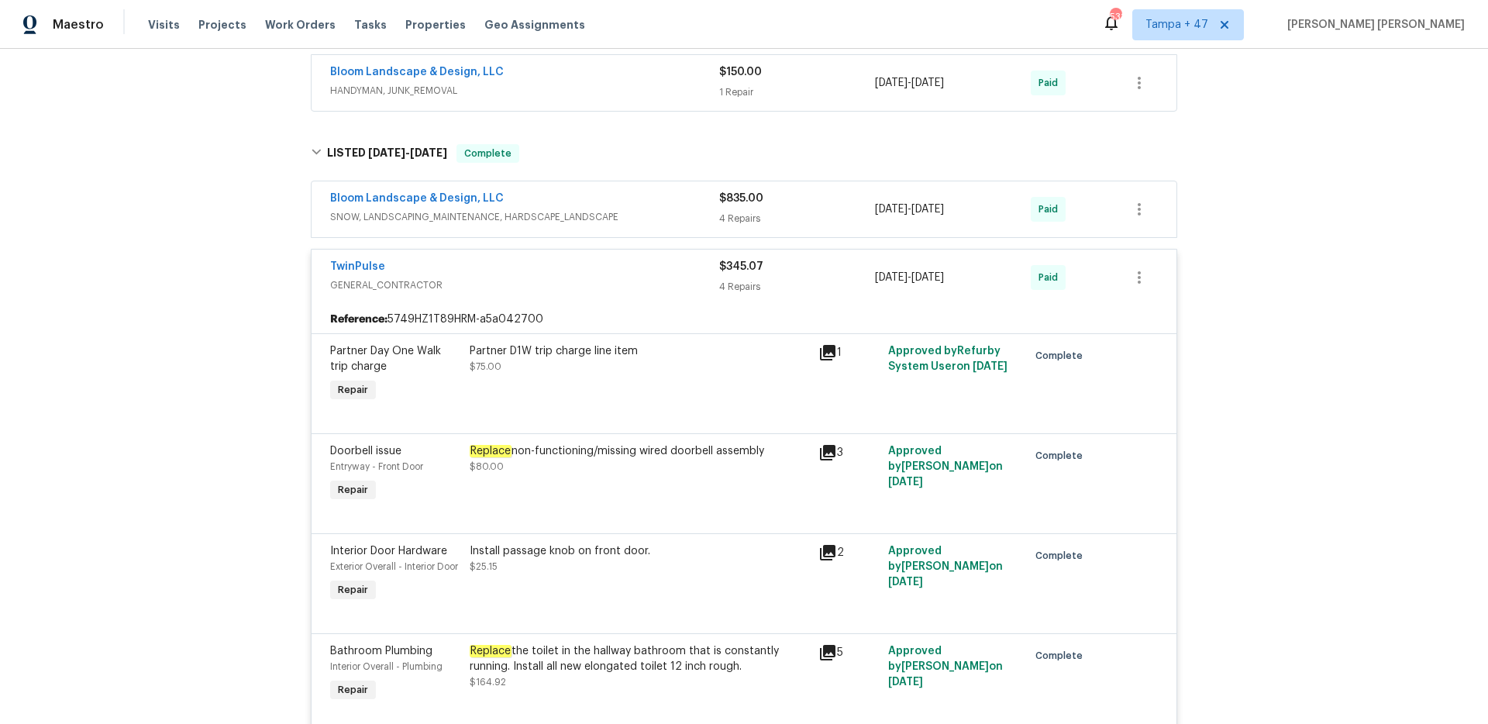
click at [665, 212] on span "SNOW, LANDSCAPING_MAINTENANCE, HARDSCAPE_LANDSCAPE" at bounding box center [524, 216] width 389 height 15
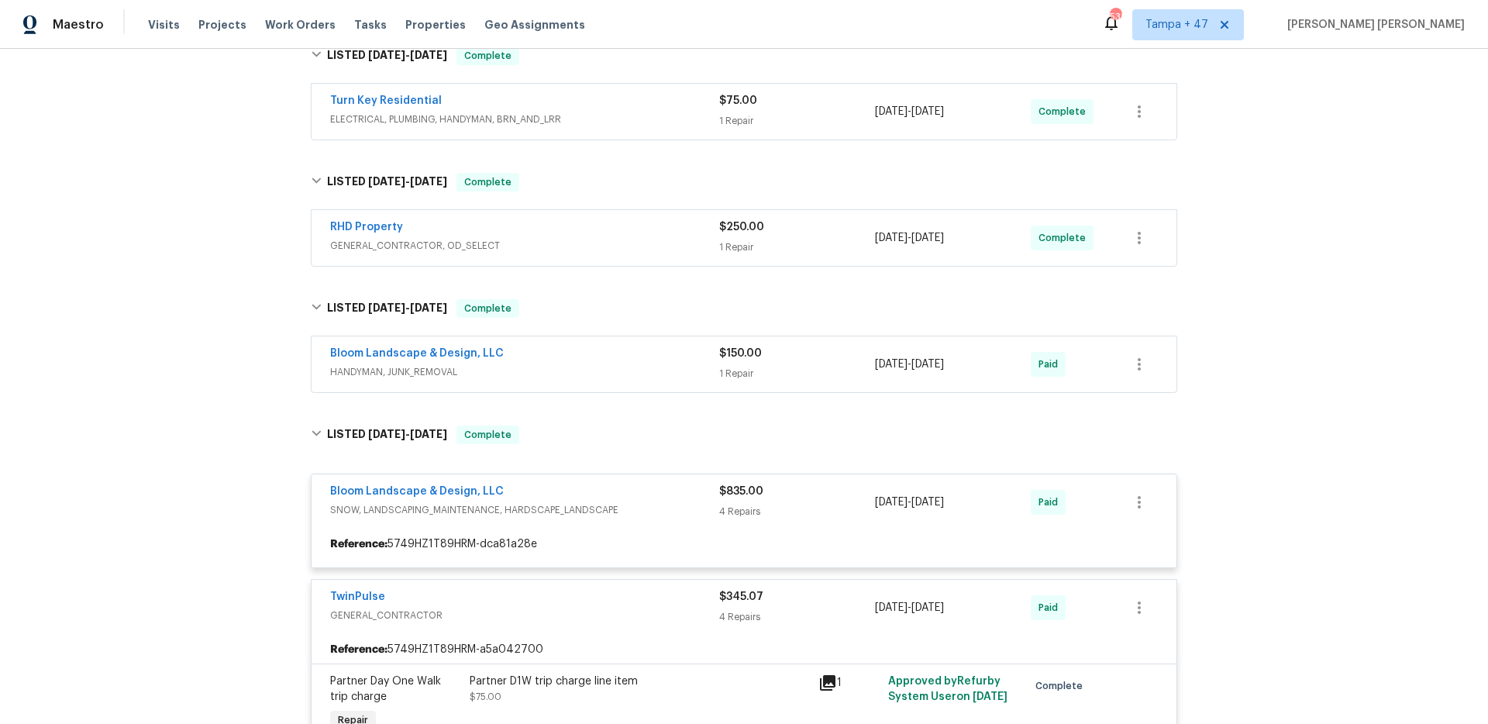
scroll to position [262, 0]
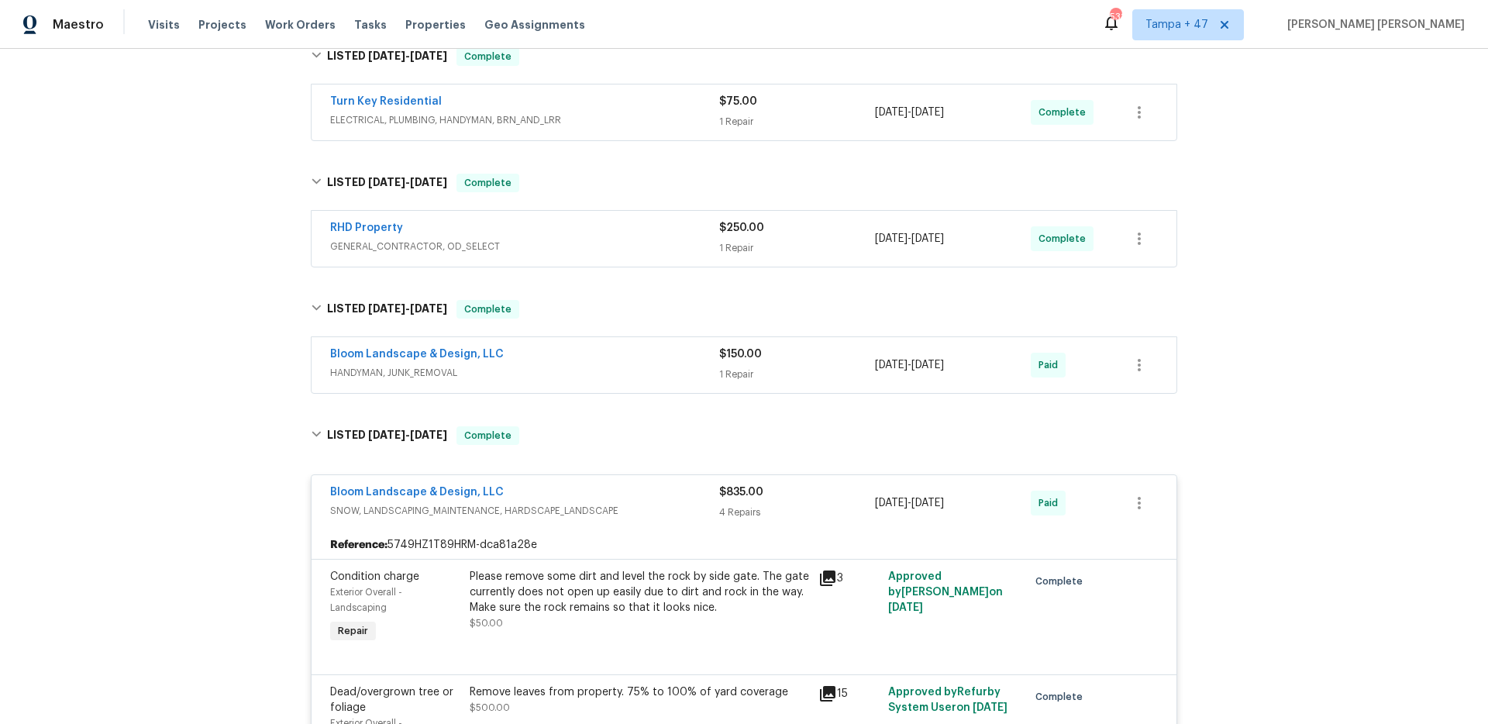
click at [632, 370] on span "HANDYMAN, JUNK_REMOVAL" at bounding box center [524, 372] width 389 height 15
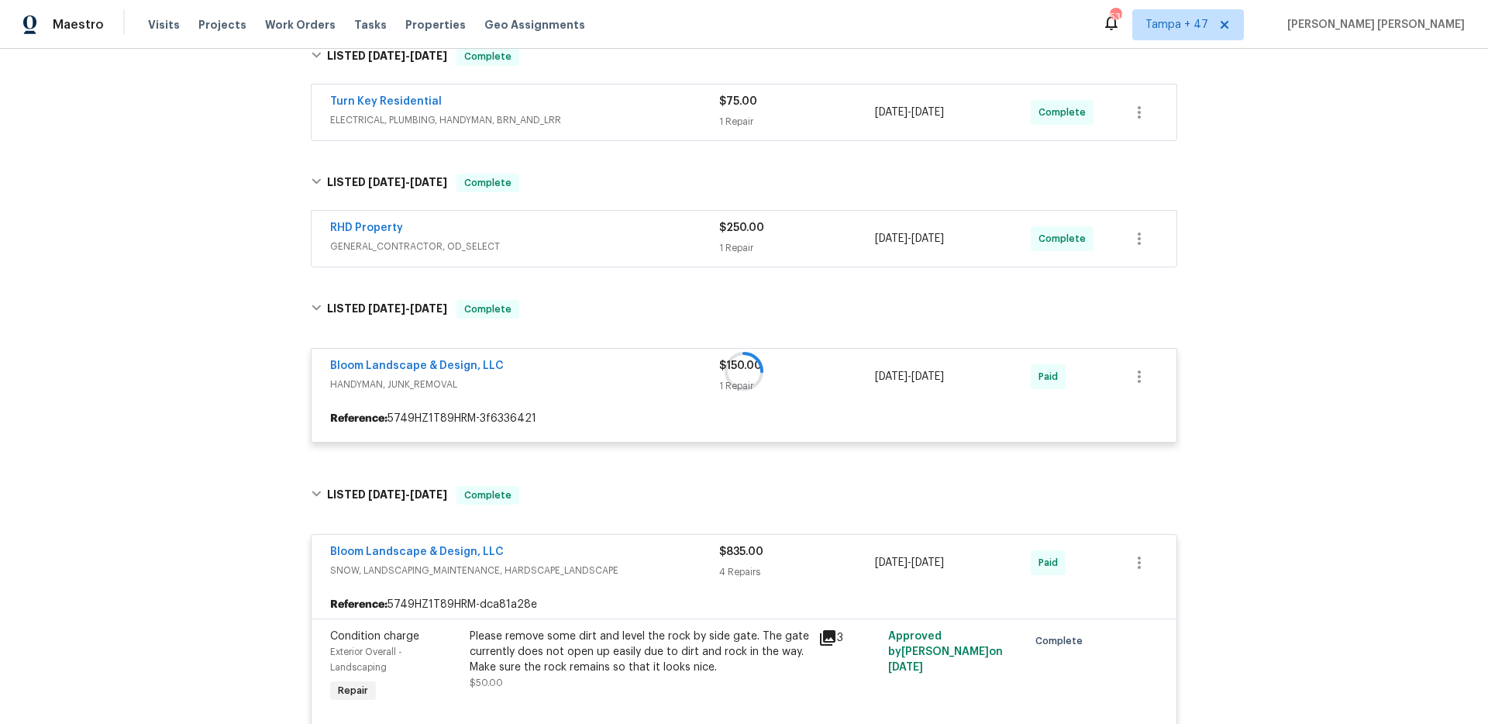
click at [635, 242] on span "GENERAL_CONTRACTOR, OD_SELECT" at bounding box center [524, 246] width 389 height 15
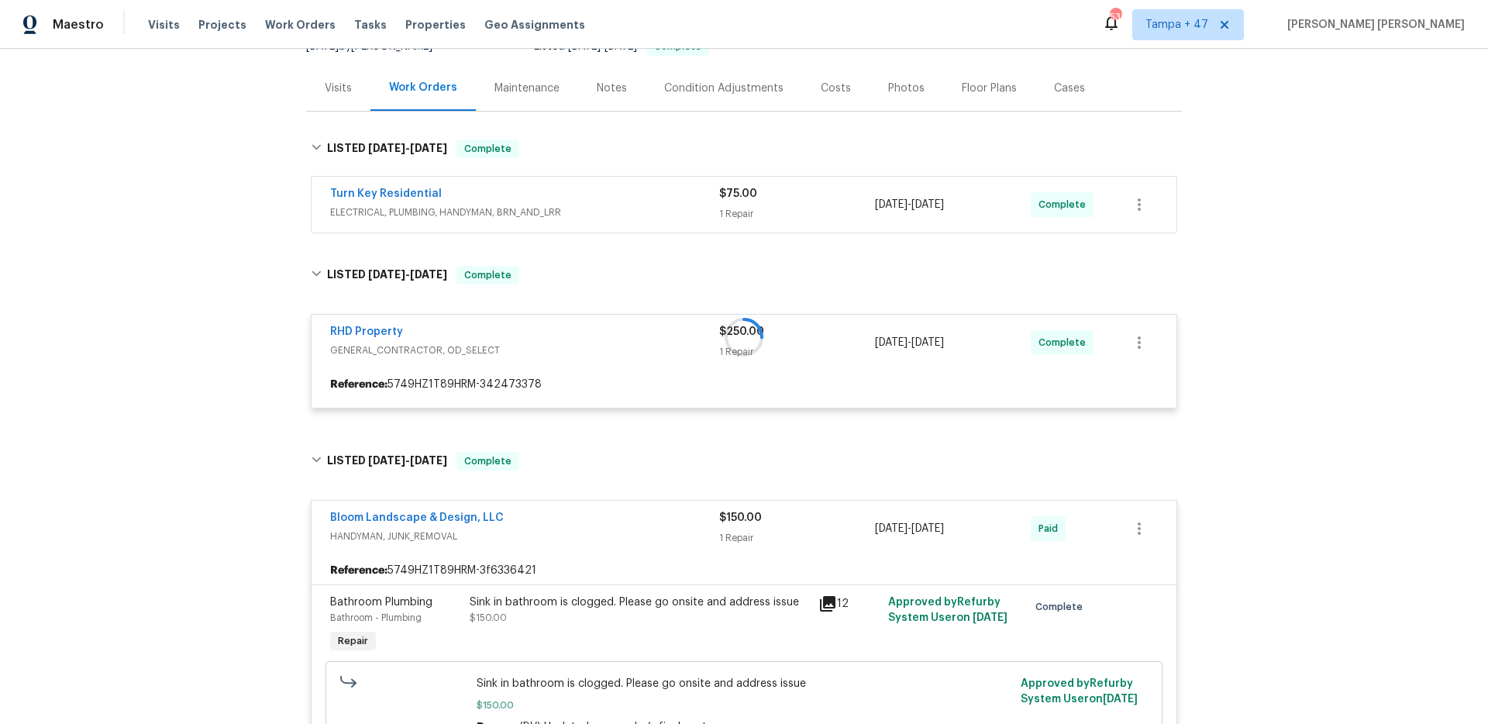
scroll to position [142, 0]
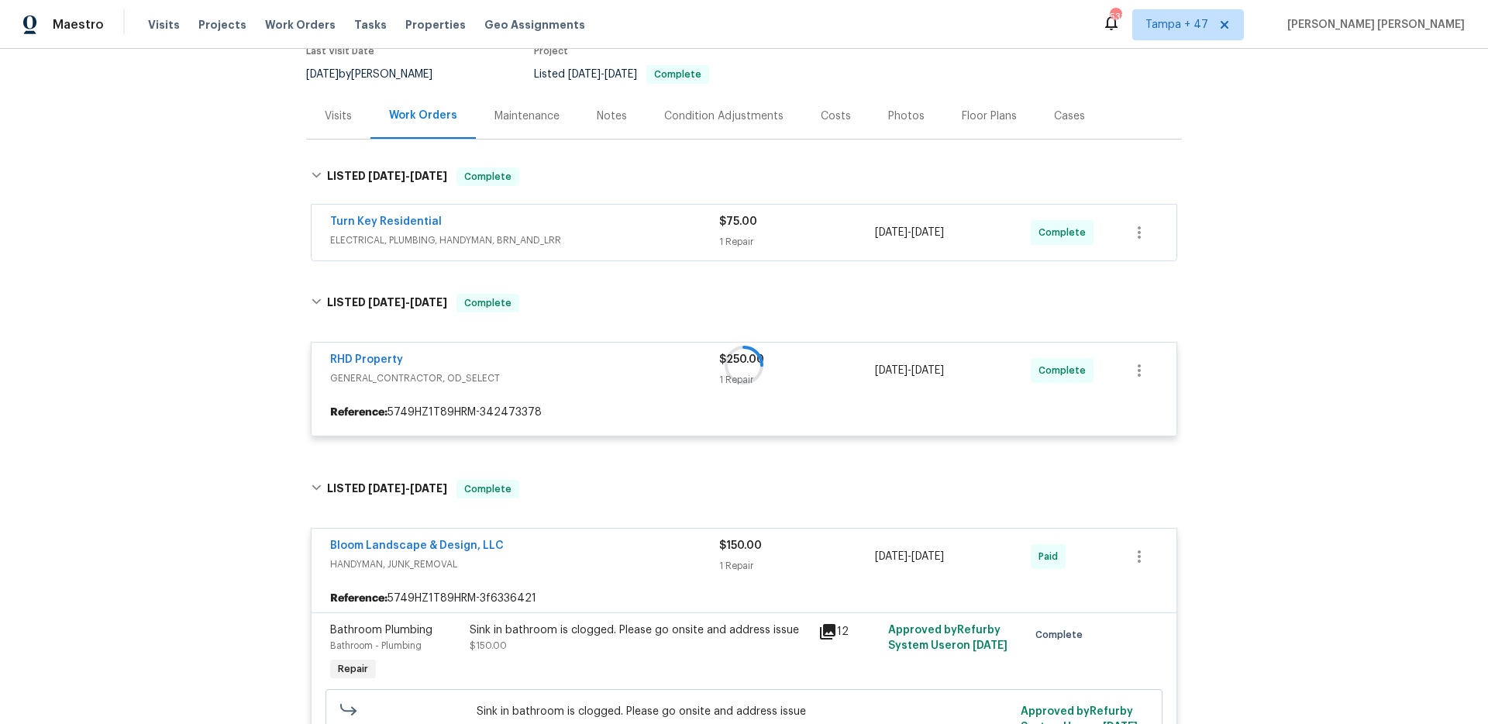
click at [636, 229] on div "Turn Key Residential" at bounding box center [524, 223] width 389 height 19
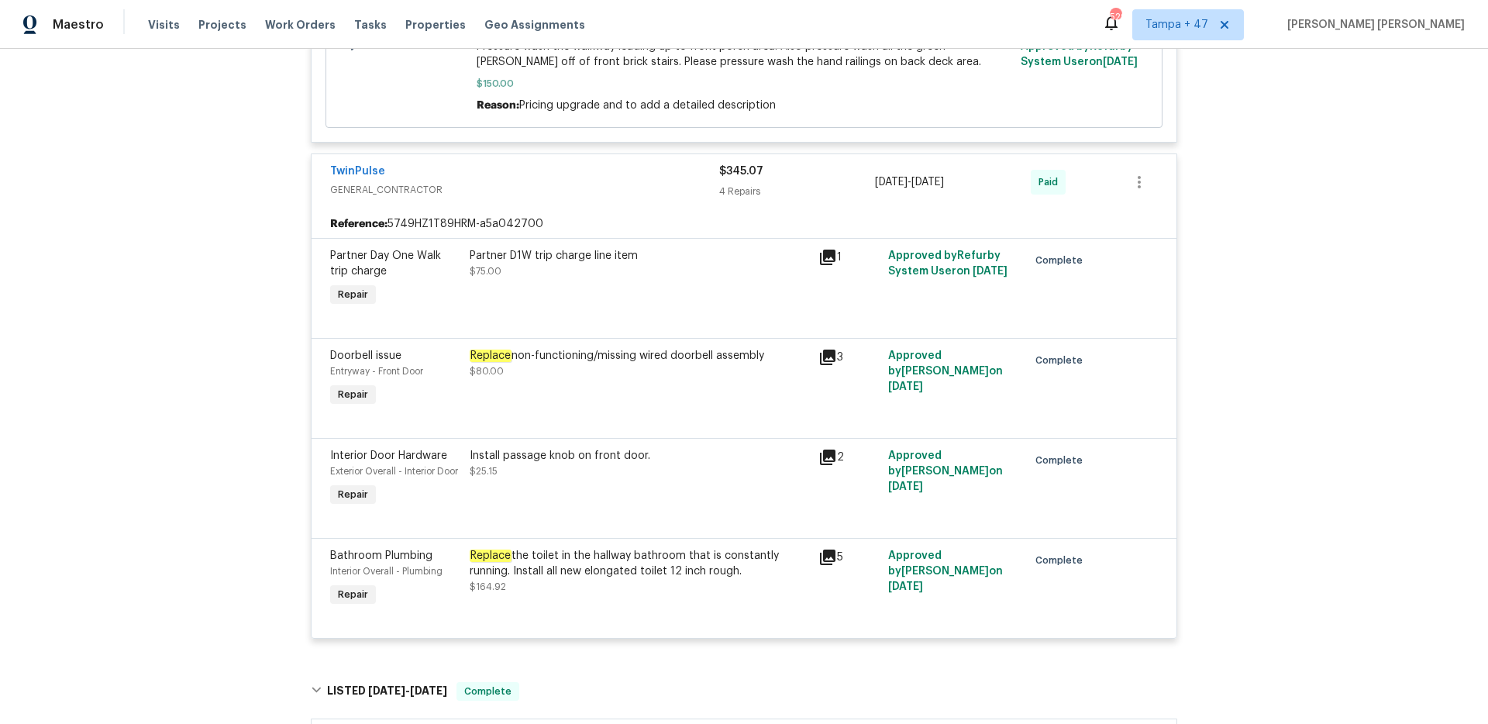
scroll to position [2122, 0]
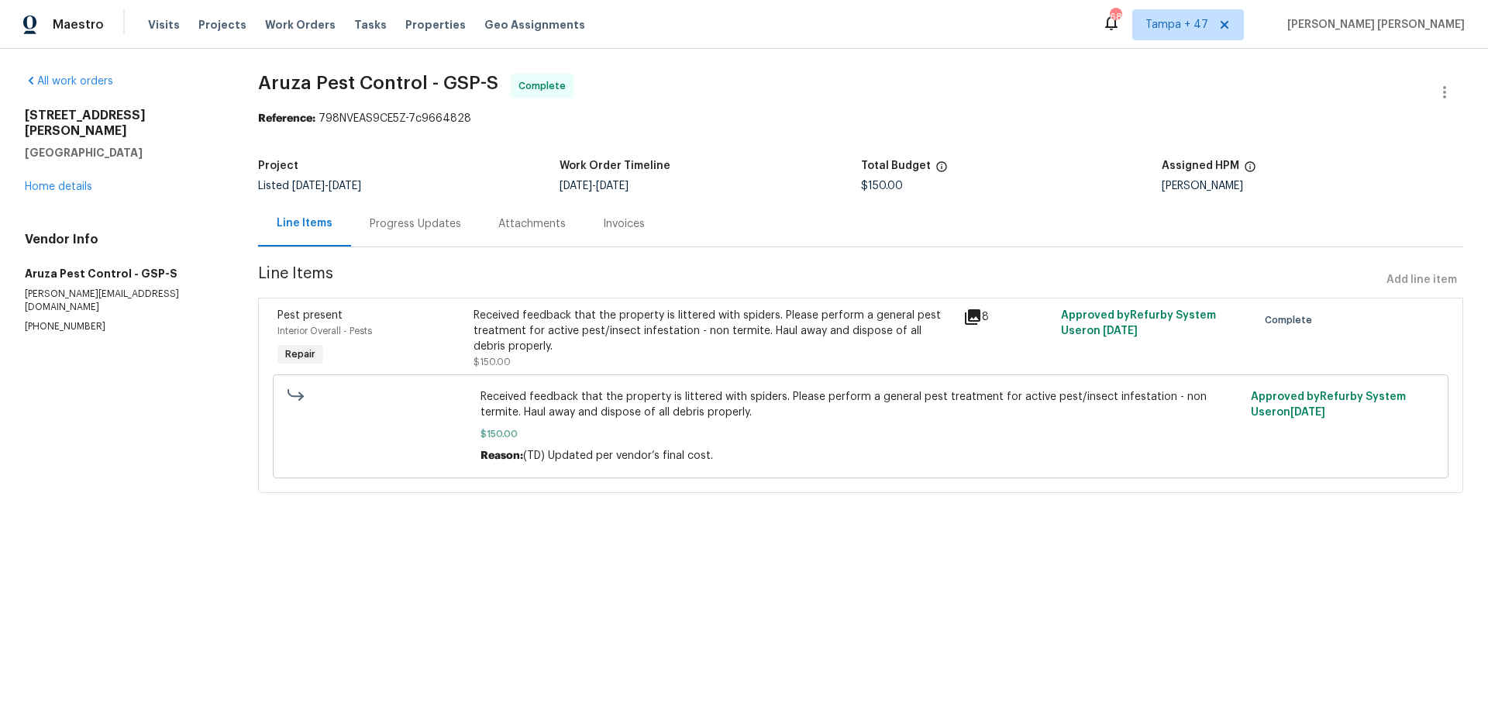
click at [389, 222] on div "Progress Updates" at bounding box center [415, 223] width 91 height 15
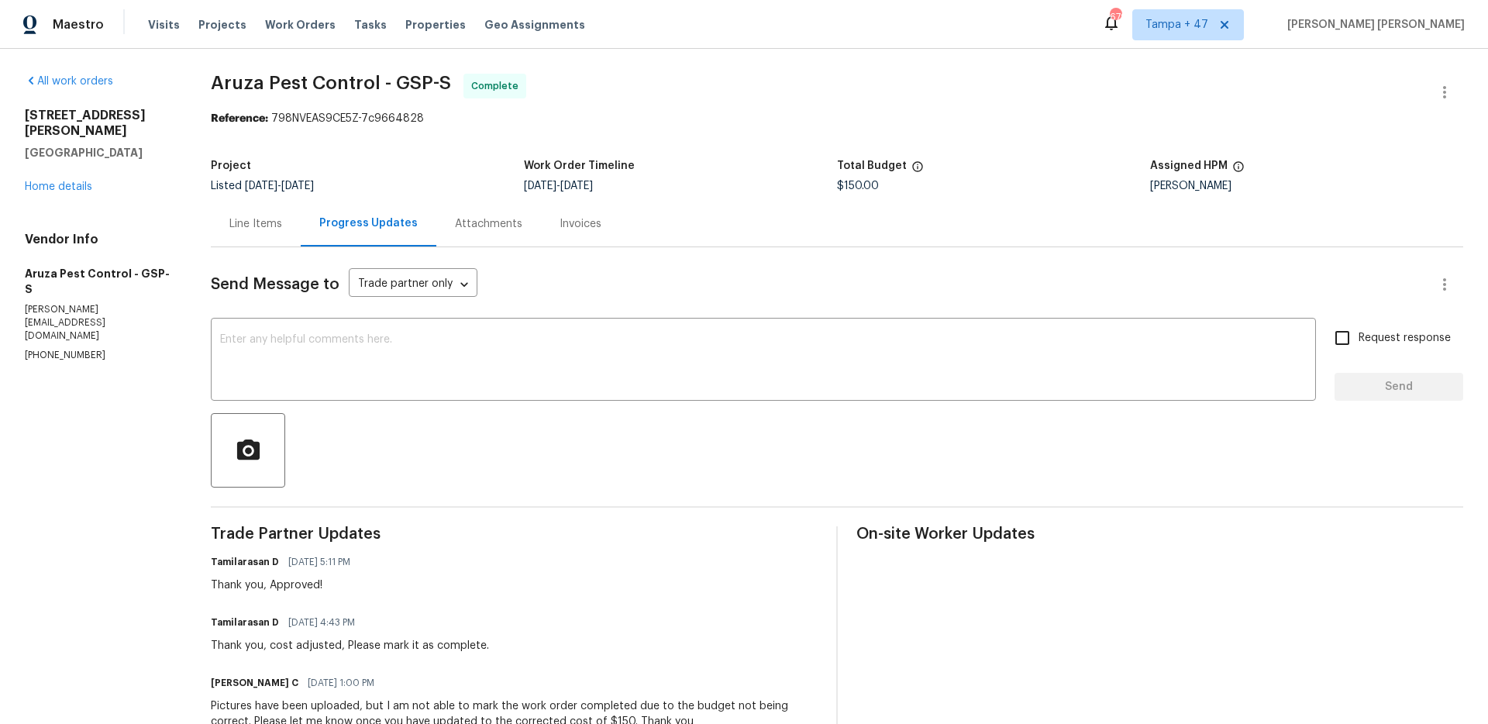
click at [270, 228] on div "Line Items" at bounding box center [255, 223] width 53 height 15
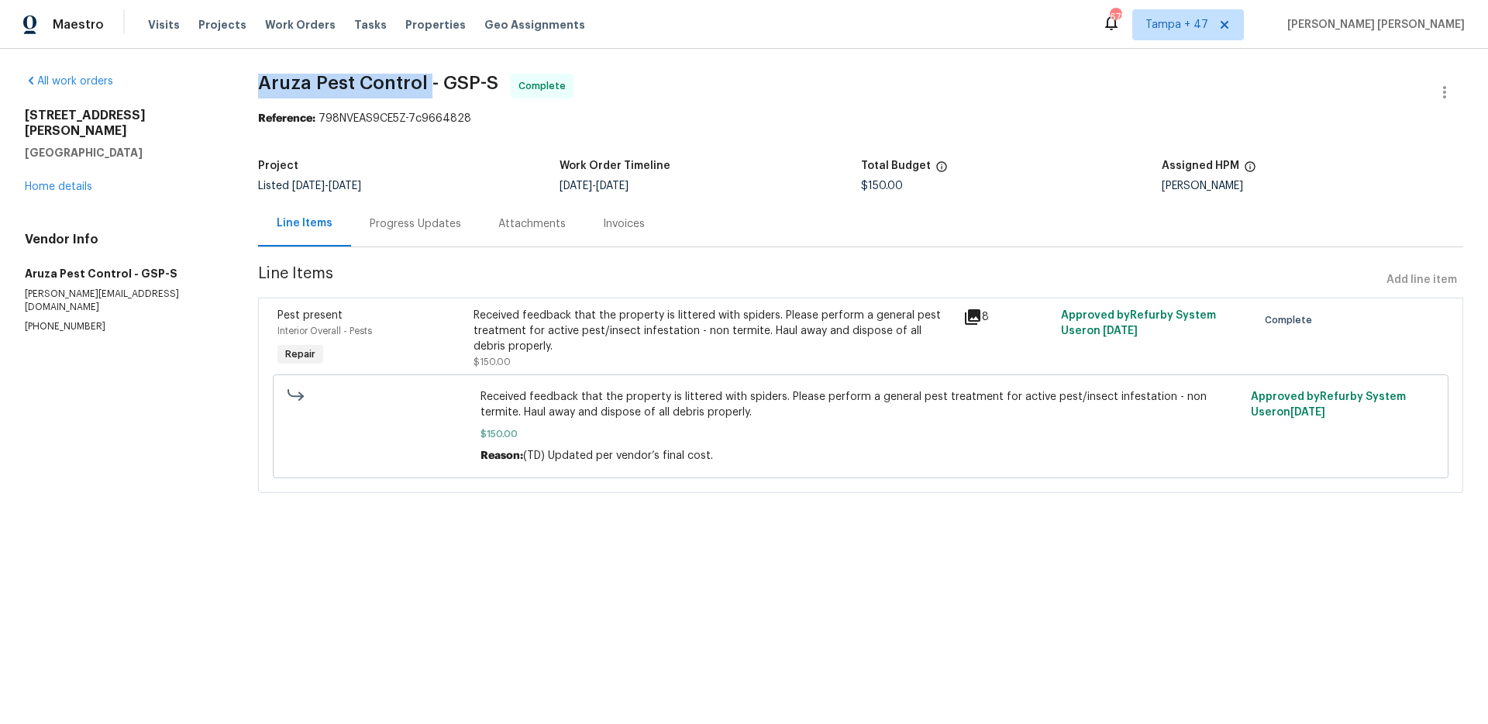
drag, startPoint x: 257, startPoint y: 84, endPoint x: 427, endPoint y: 86, distance: 169.7
click at [427, 86] on span "Aruza Pest Control - GSP-S" at bounding box center [378, 83] width 240 height 19
copy span "Aruza Pest Control"
